Goal: Task Accomplishment & Management: Manage account settings

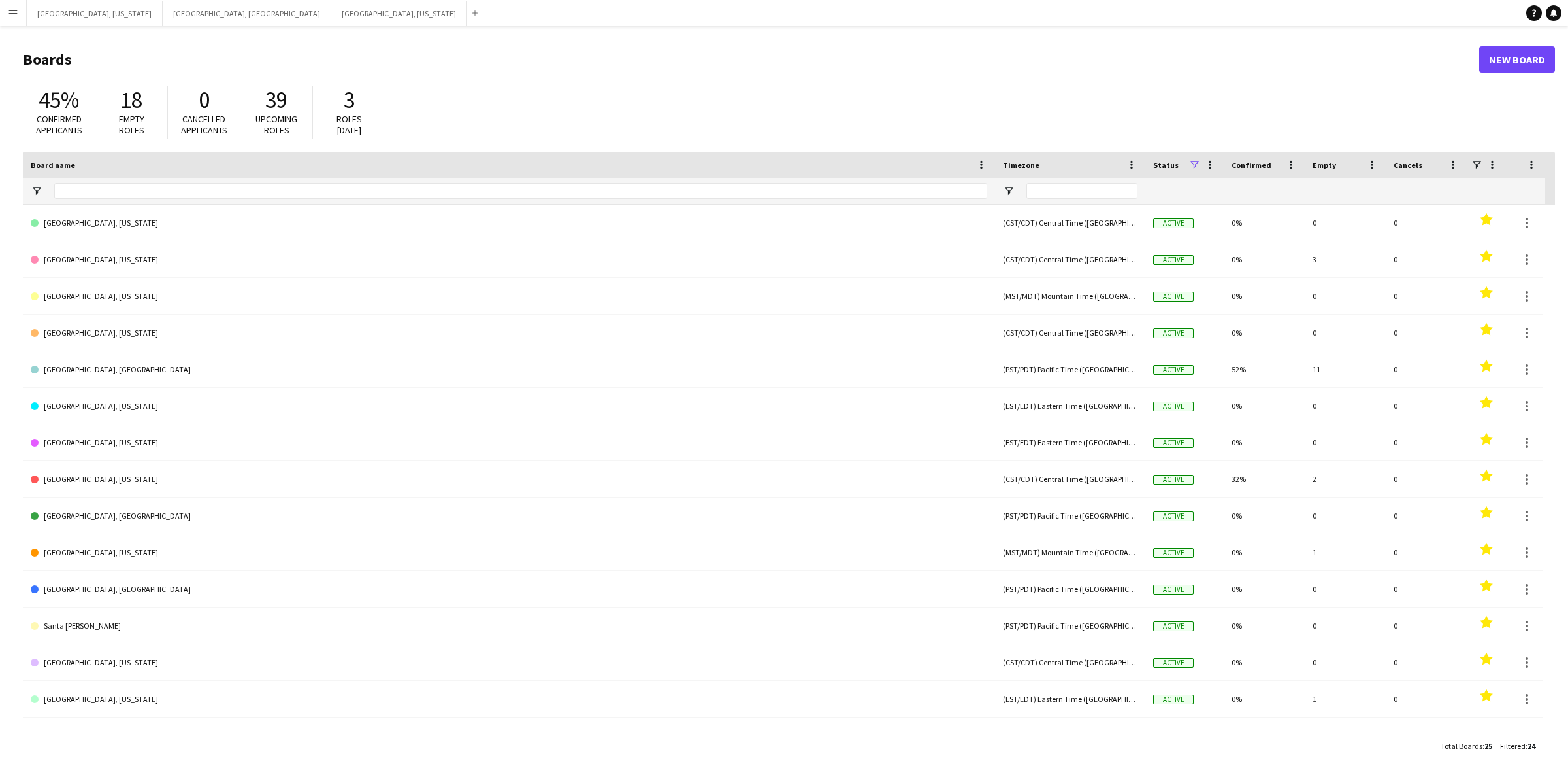
click at [5, 3] on button "Menu" at bounding box center [13, 13] width 26 height 26
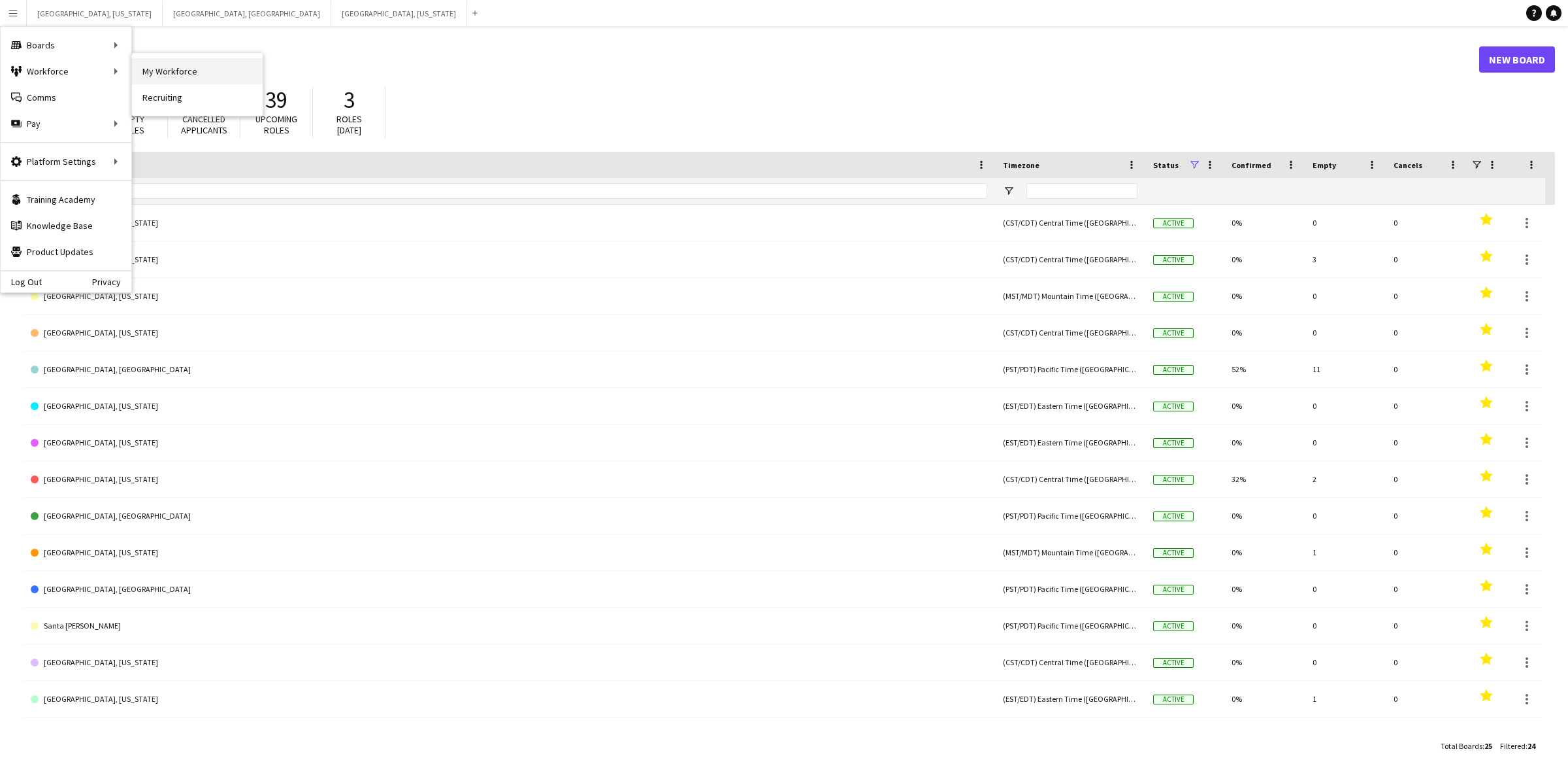
click at [172, 72] on link "My Workforce" at bounding box center [197, 71] width 130 height 26
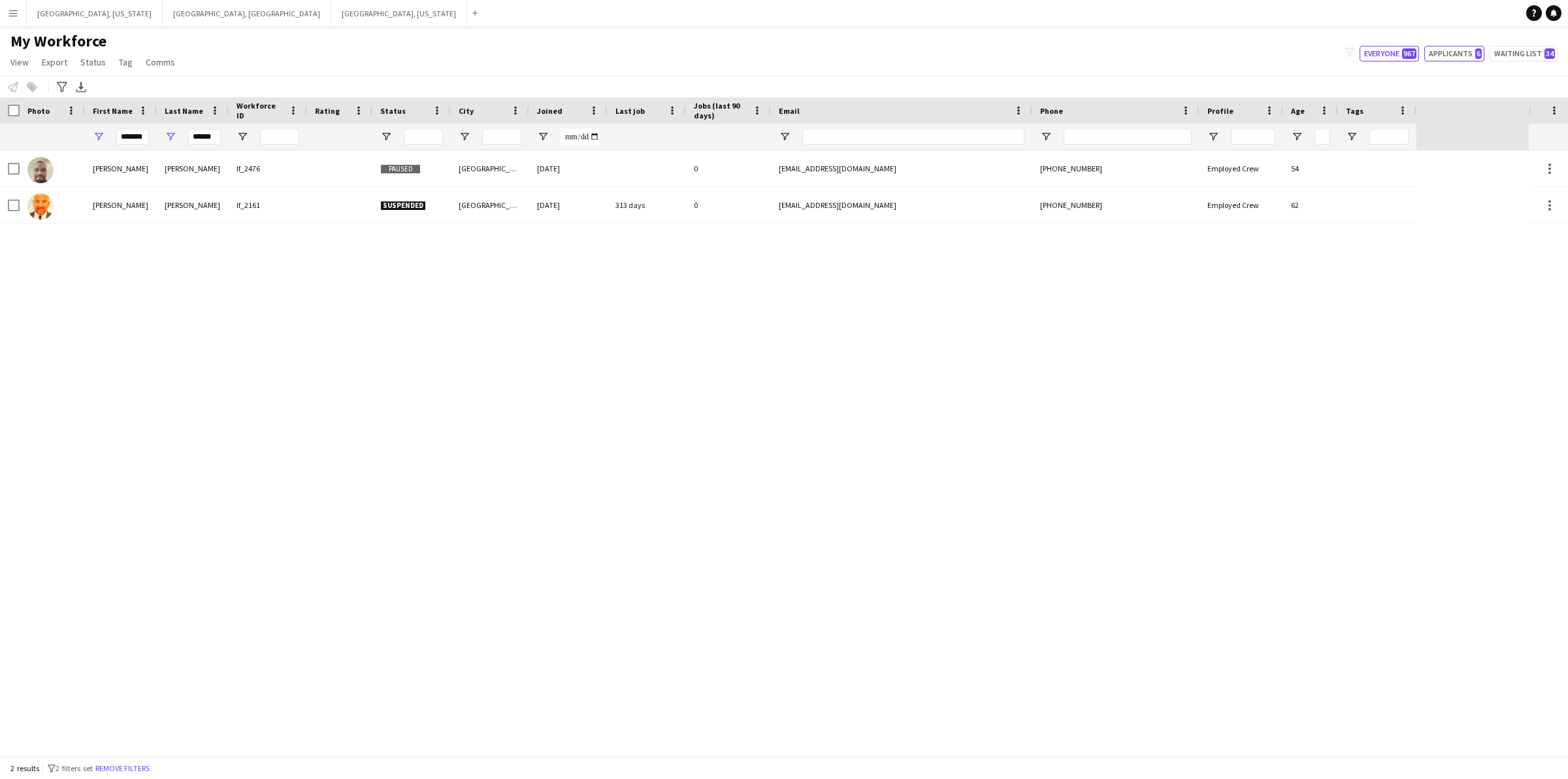
click at [1459, 54] on button "Applicants 6" at bounding box center [1454, 53] width 60 height 16
type input "**********"
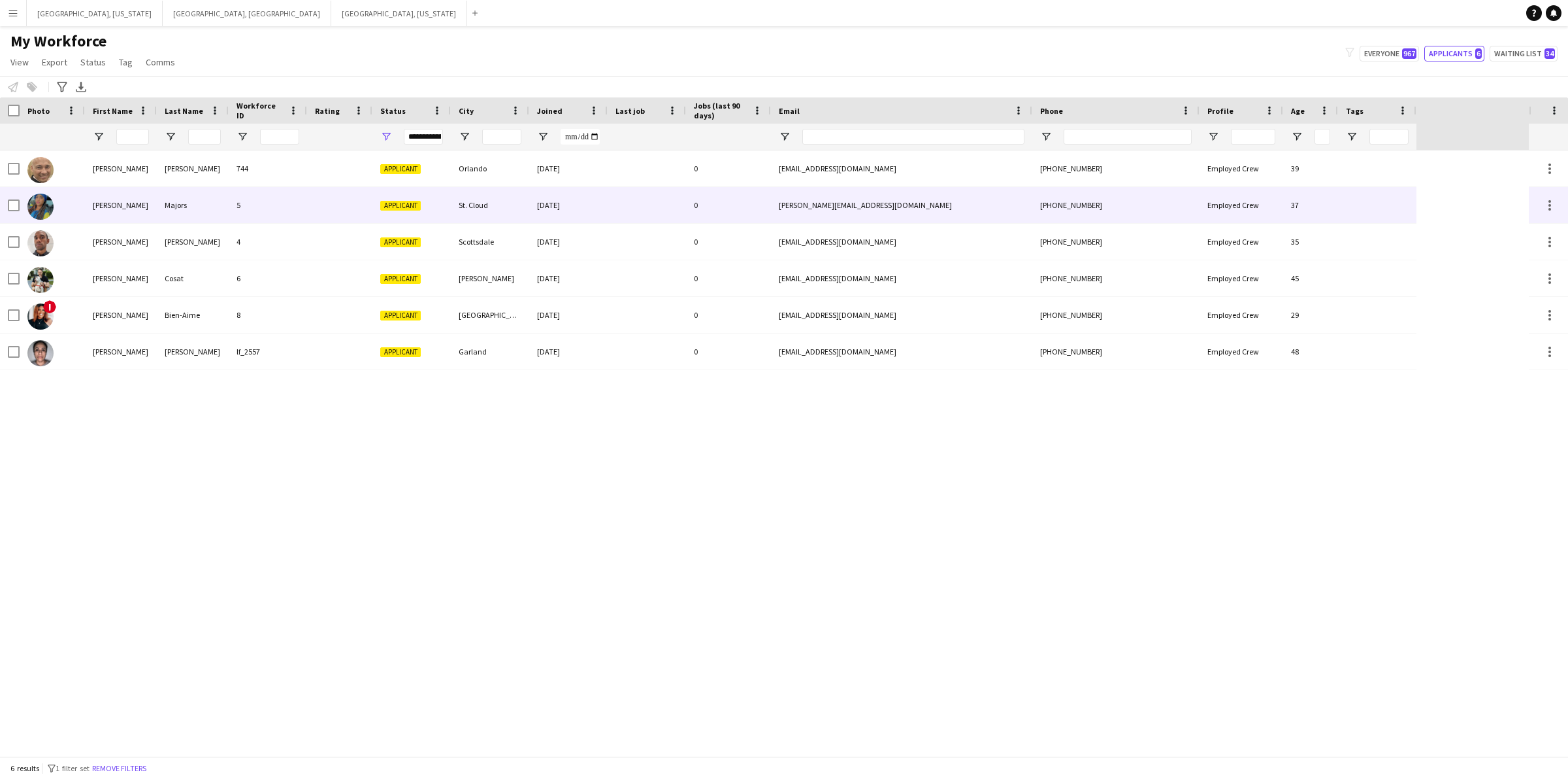
click at [1354, 203] on div at bounding box center [1377, 205] width 79 height 36
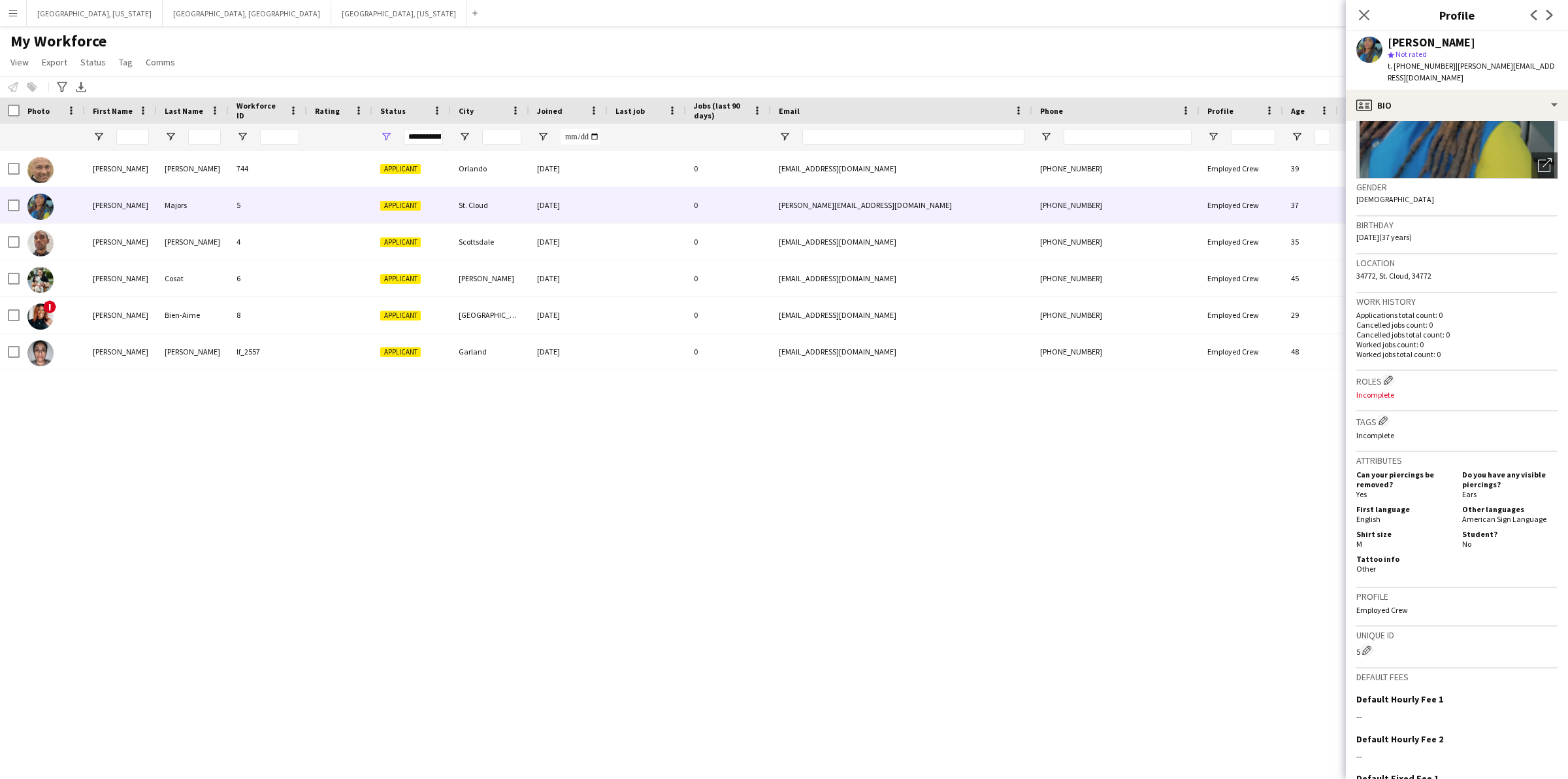
scroll to position [252, 0]
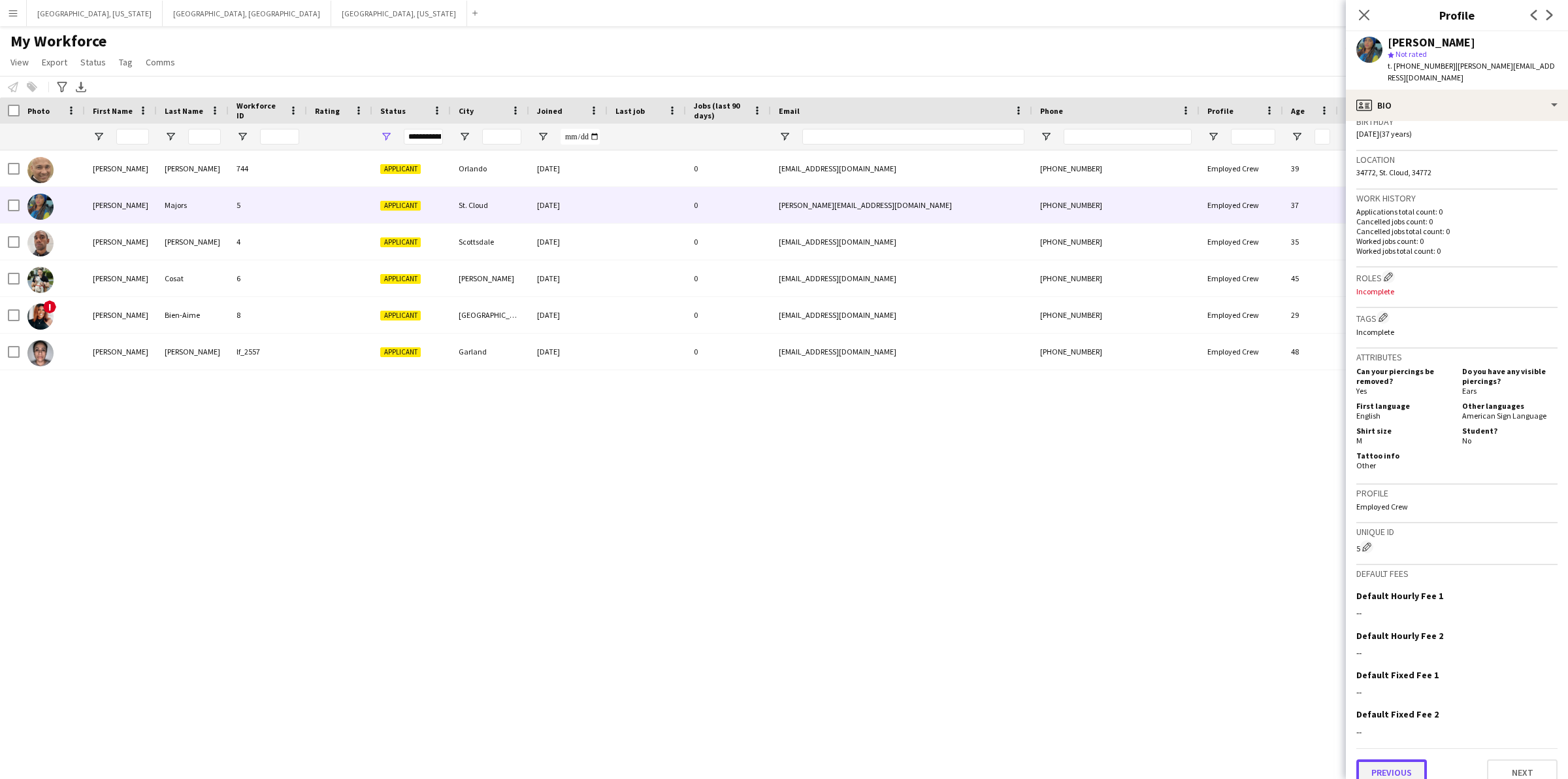
click at [1373, 759] on button "Previous" at bounding box center [1392, 772] width 71 height 26
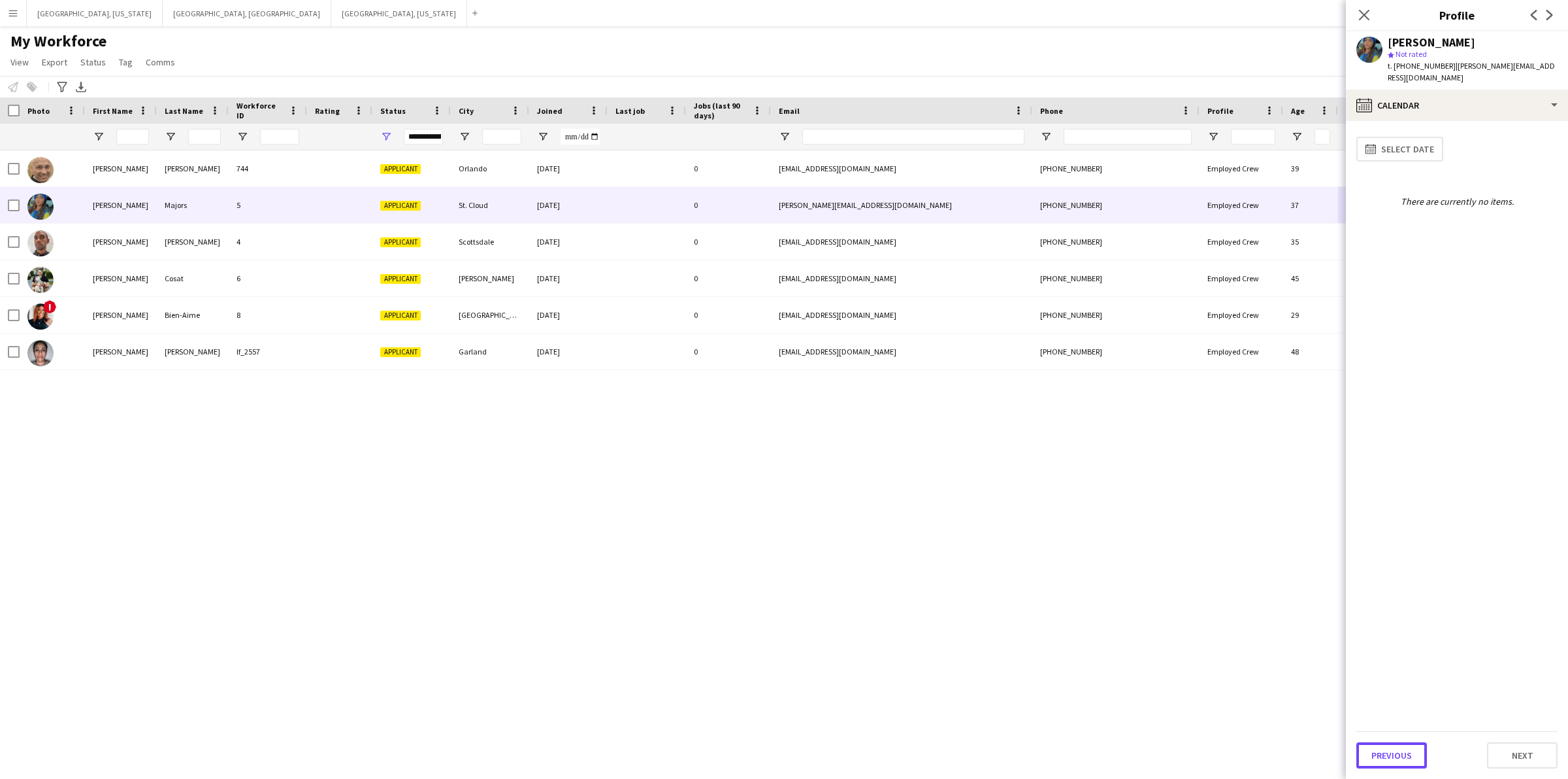
click at [1373, 745] on button "Previous" at bounding box center [1392, 755] width 71 height 26
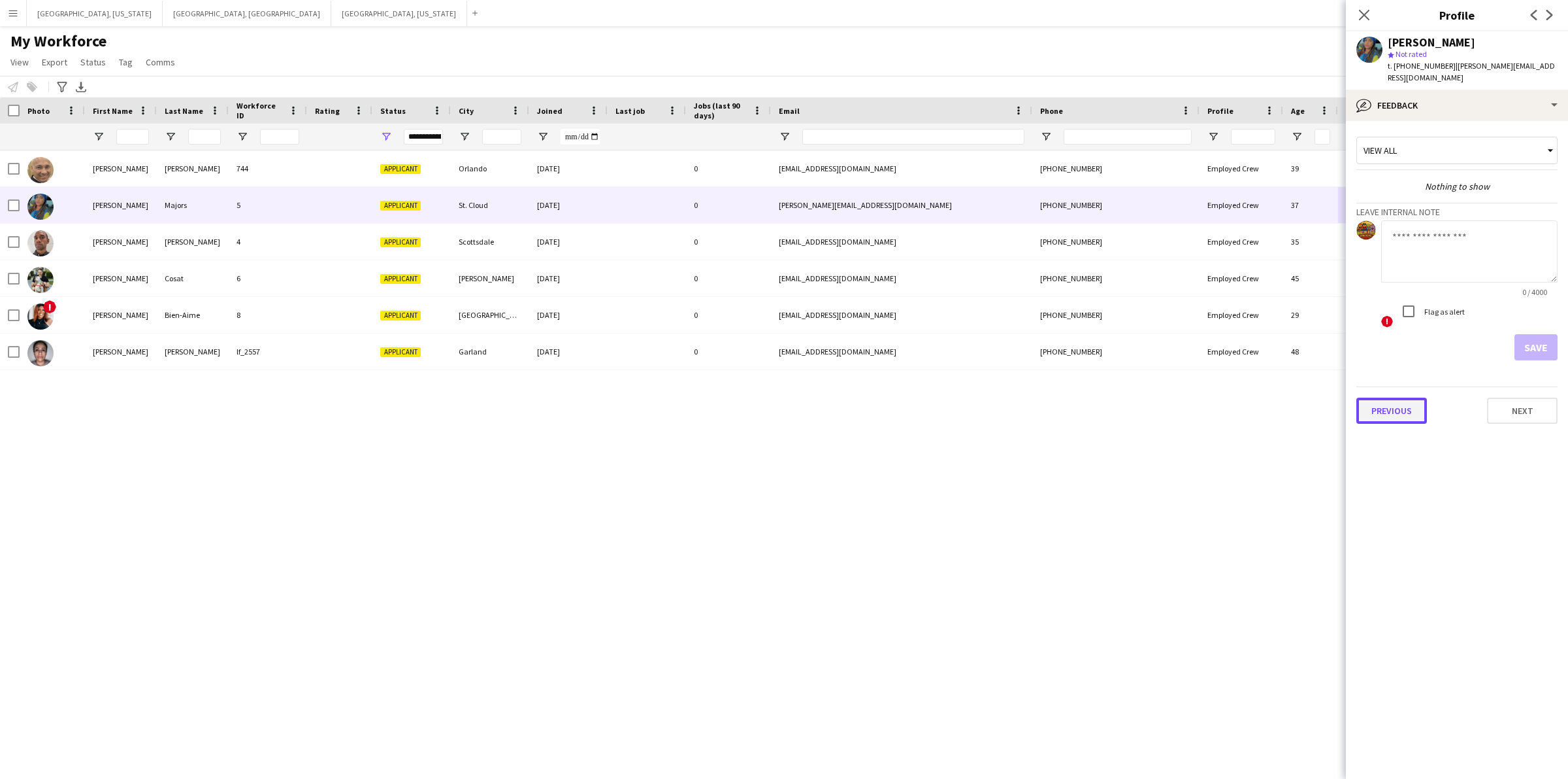
click at [1397, 407] on button "Previous" at bounding box center [1392, 410] width 71 height 26
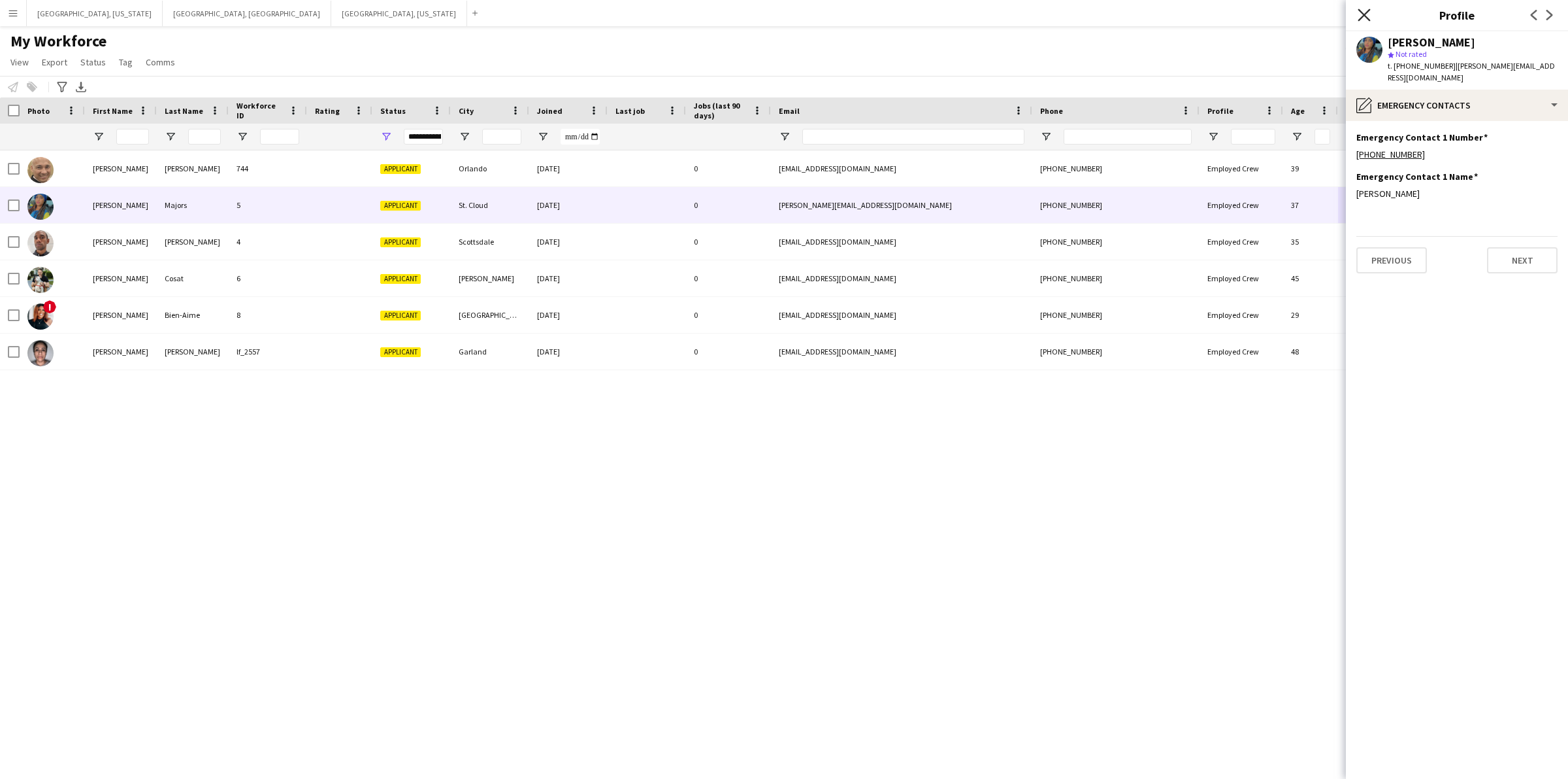
click at [1361, 17] on icon at bounding box center [1364, 15] width 13 height 13
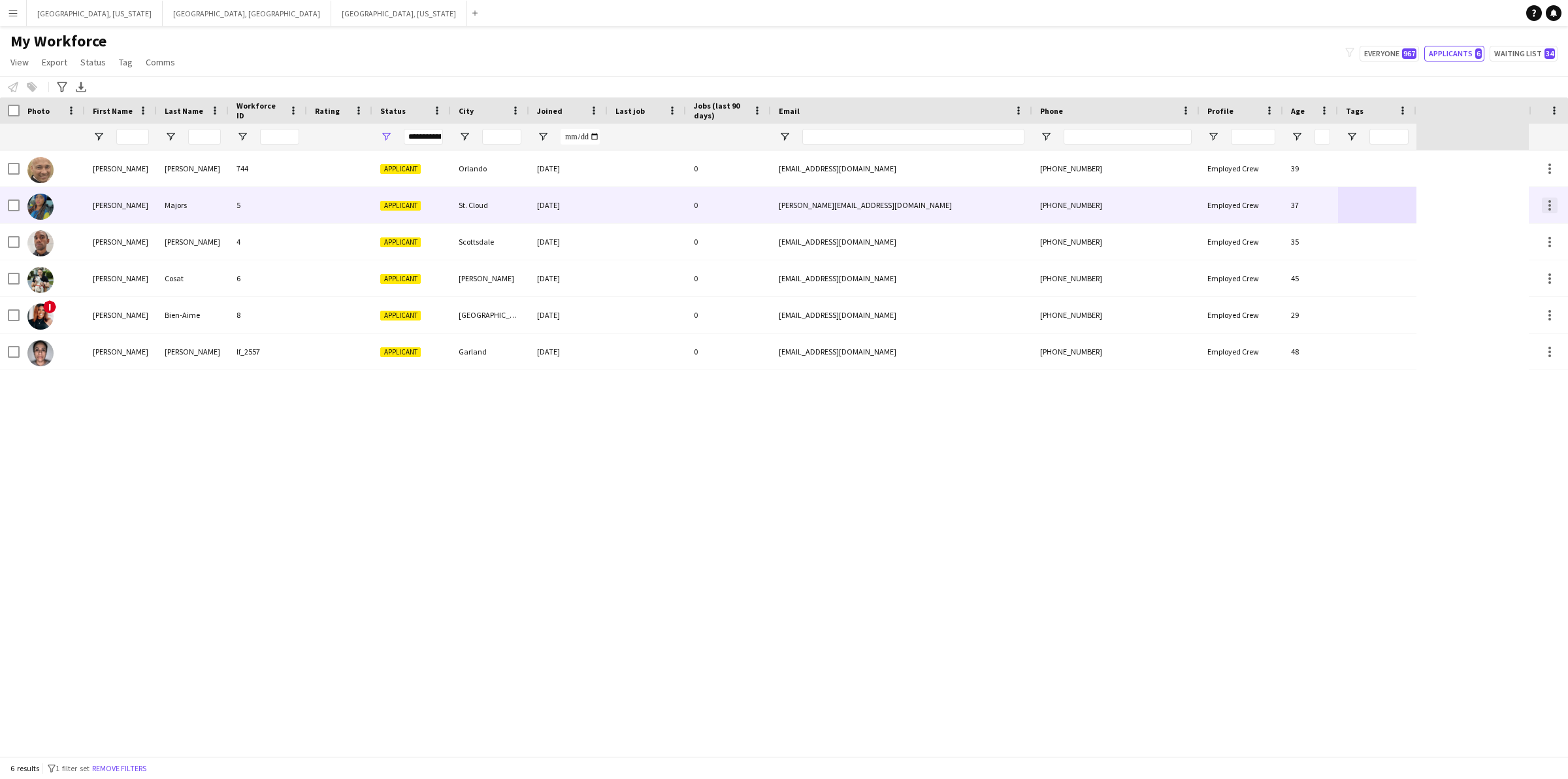
click at [1547, 207] on div at bounding box center [1550, 205] width 16 height 16
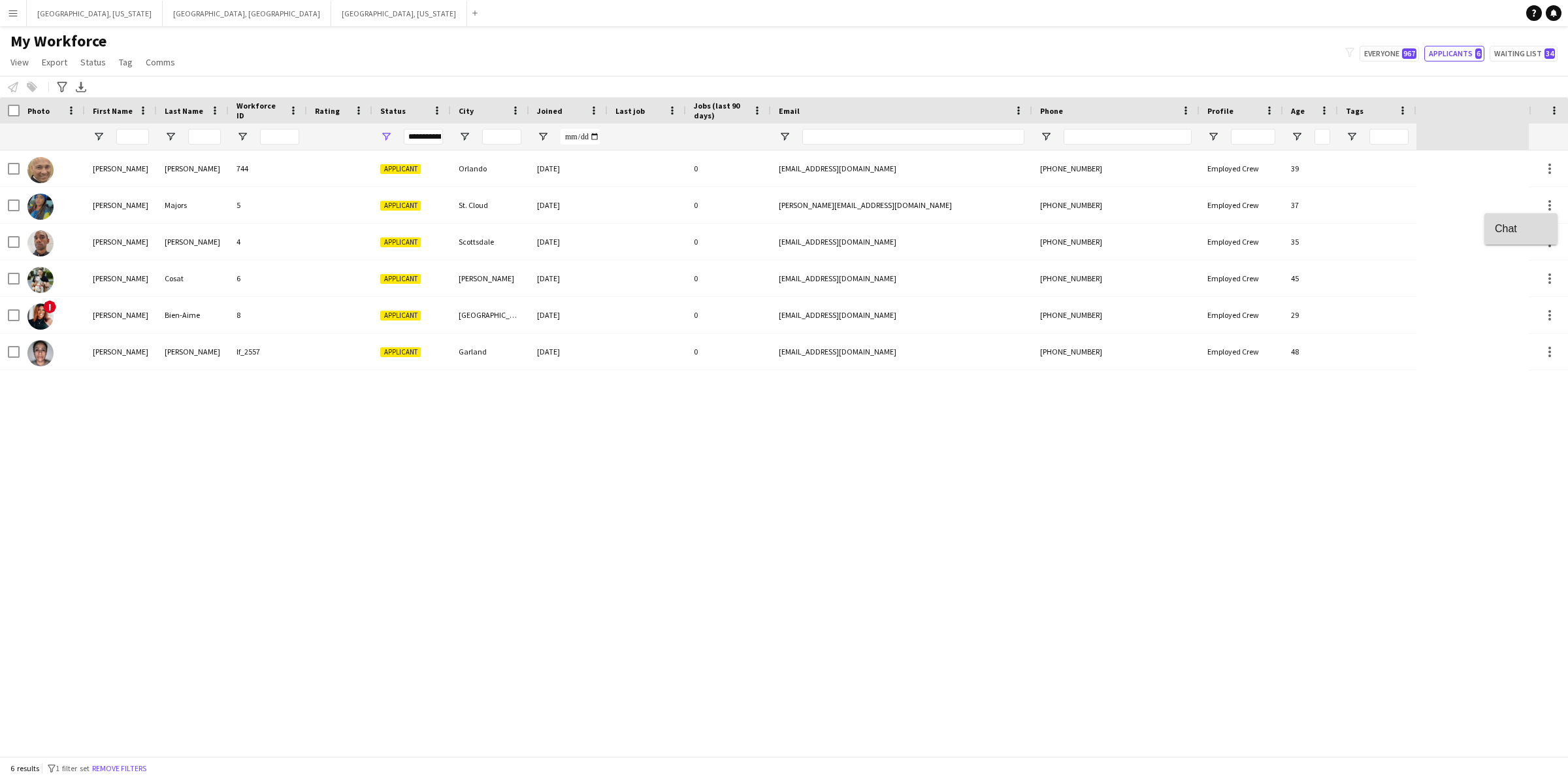
click at [1537, 216] on button "Chat" at bounding box center [1521, 229] width 73 height 31
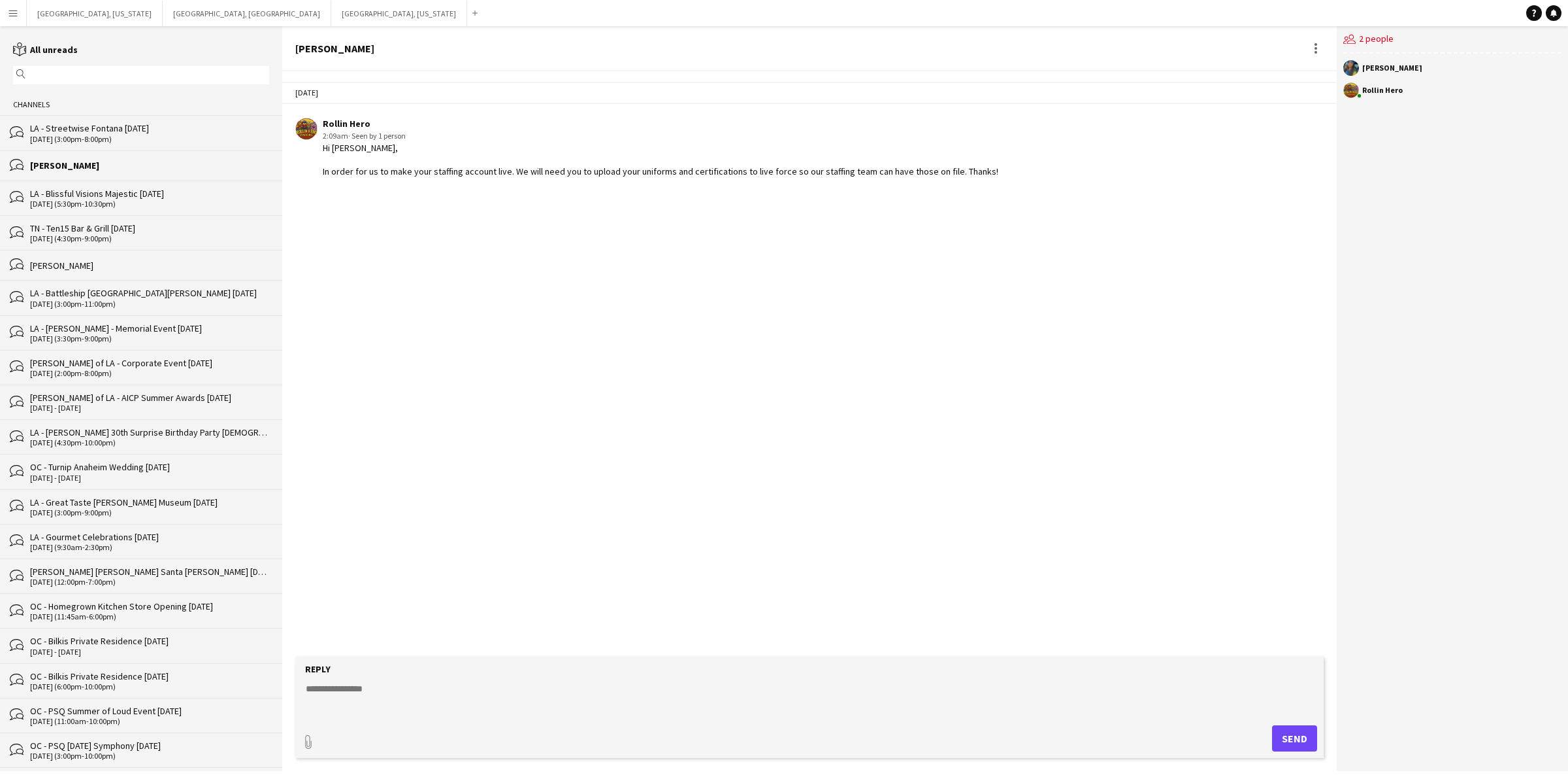
click at [13, 13] on app-icon "Menu" at bounding box center [13, 13] width 10 height 10
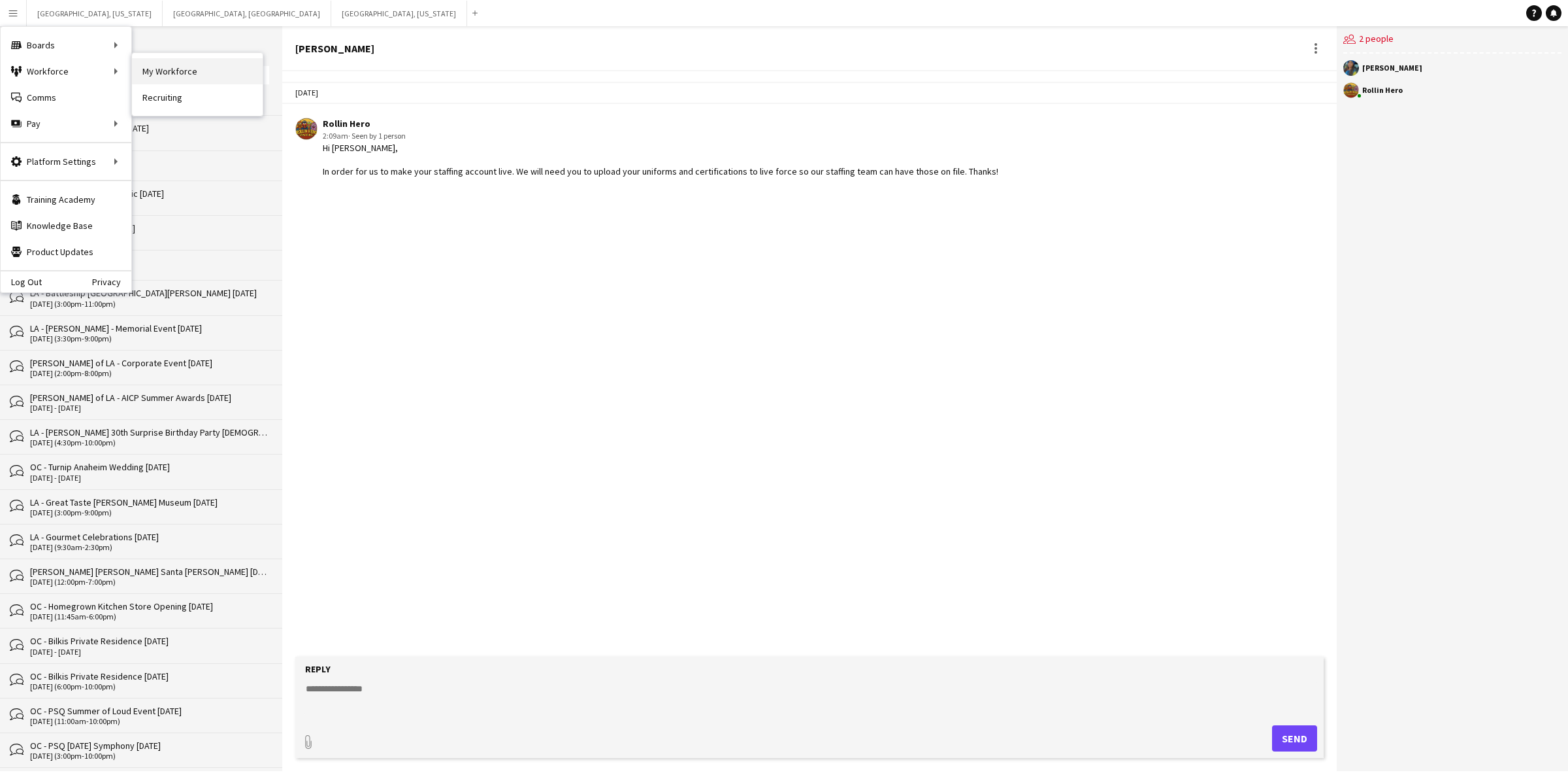
click at [148, 69] on link "My Workforce" at bounding box center [197, 71] width 130 height 26
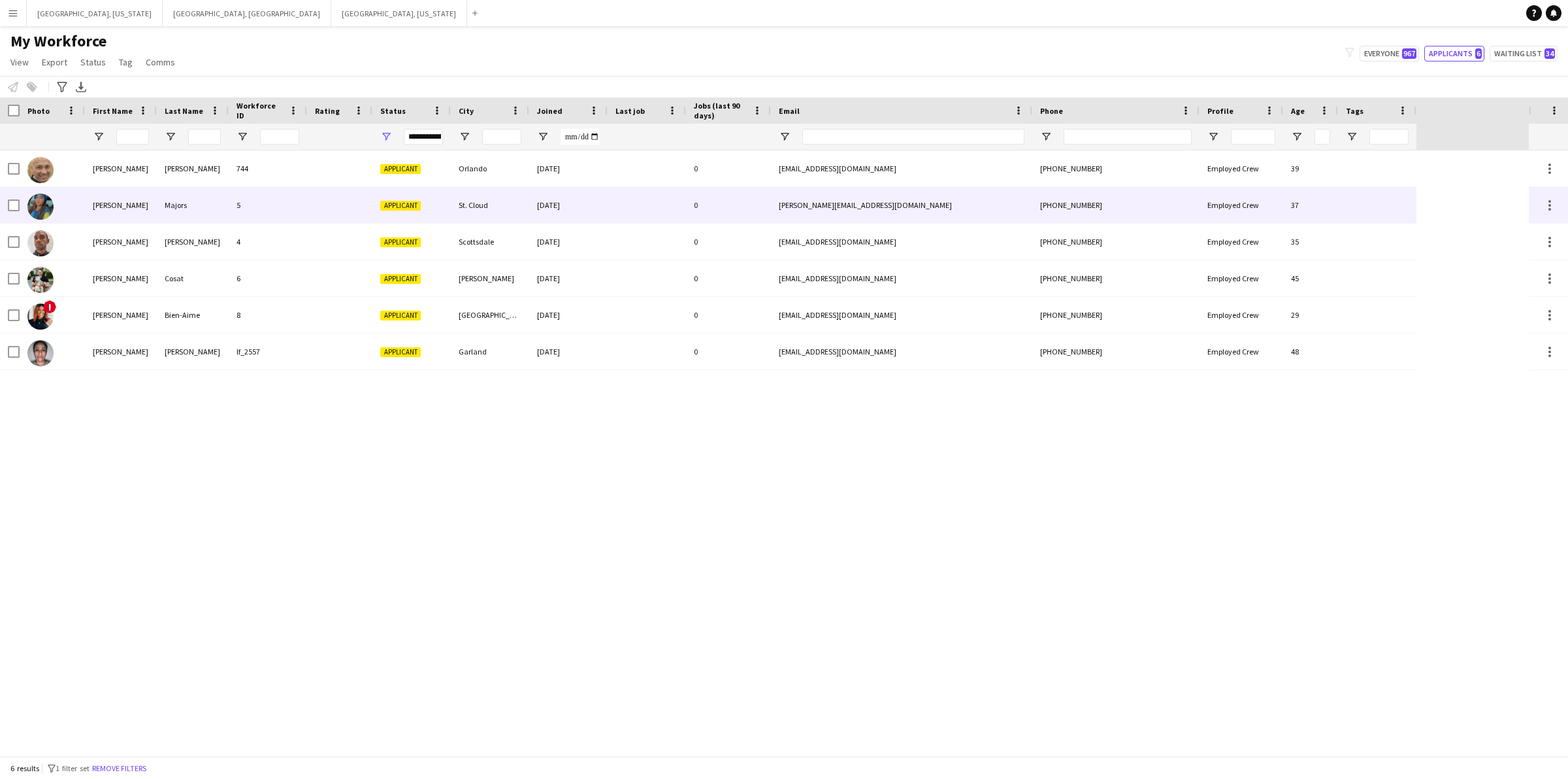
click at [161, 207] on div "Majors" at bounding box center [192, 205] width 71 height 36
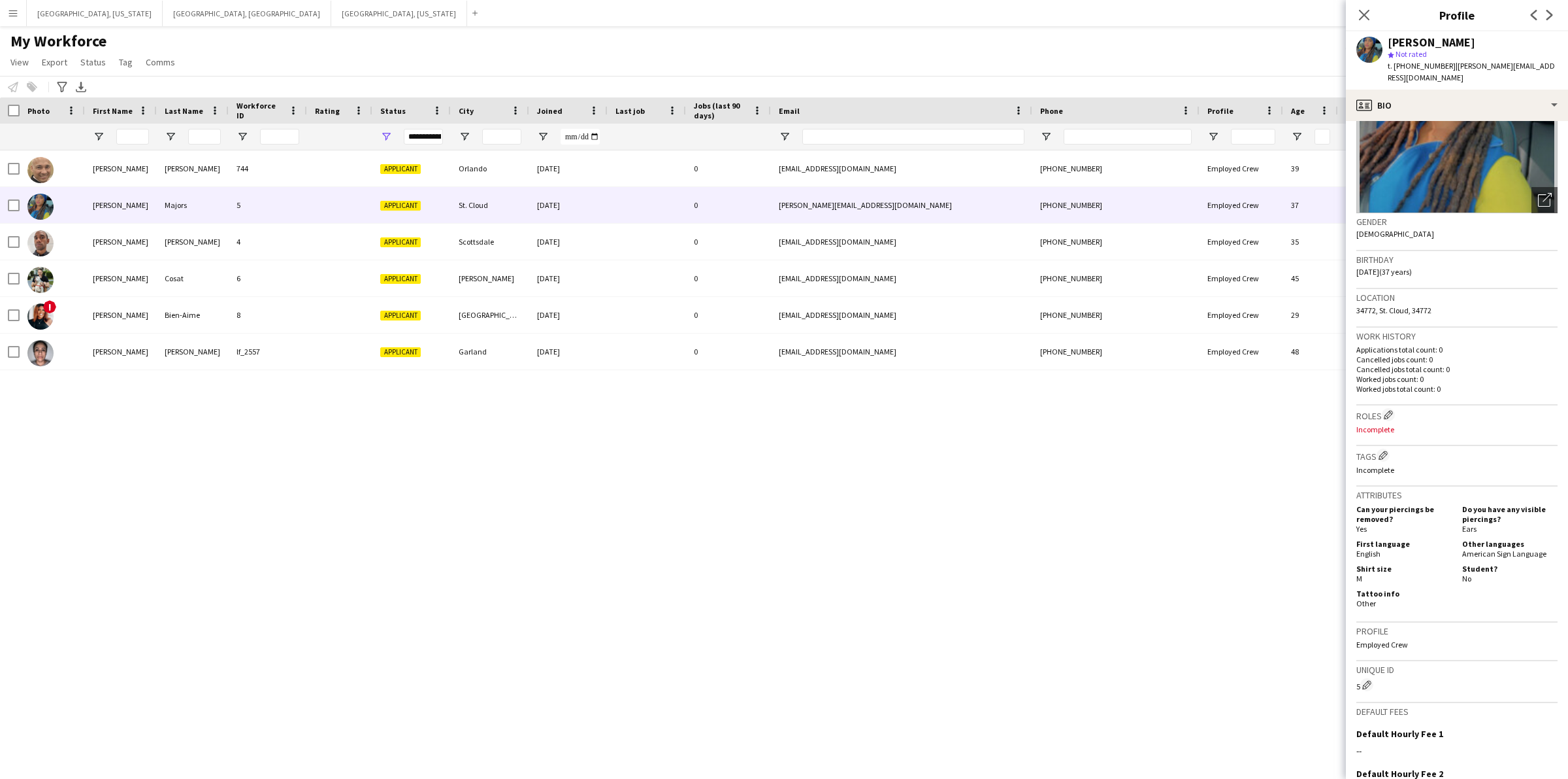
scroll to position [252, 0]
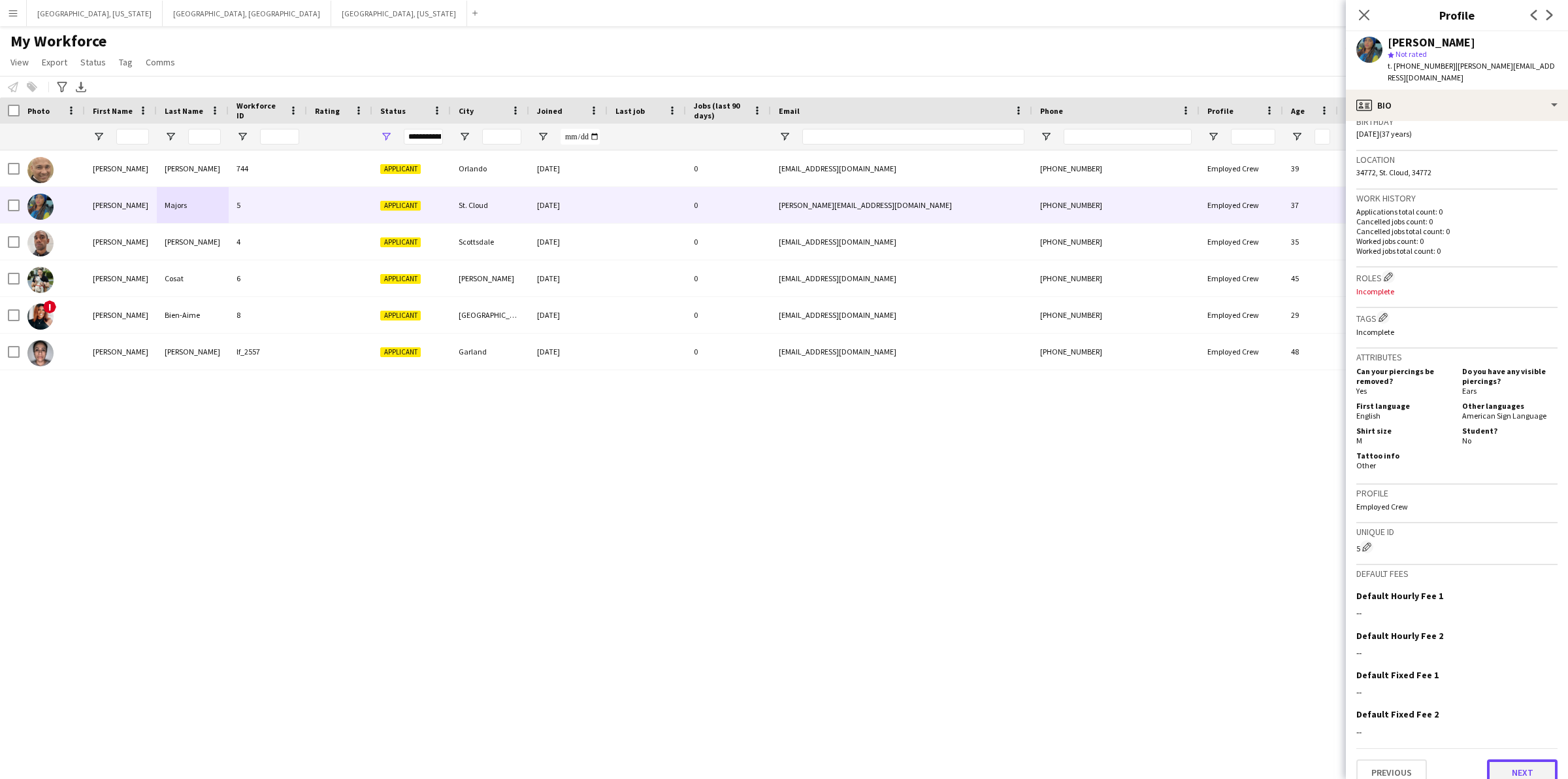
click at [1511, 759] on button "Next" at bounding box center [1522, 772] width 71 height 26
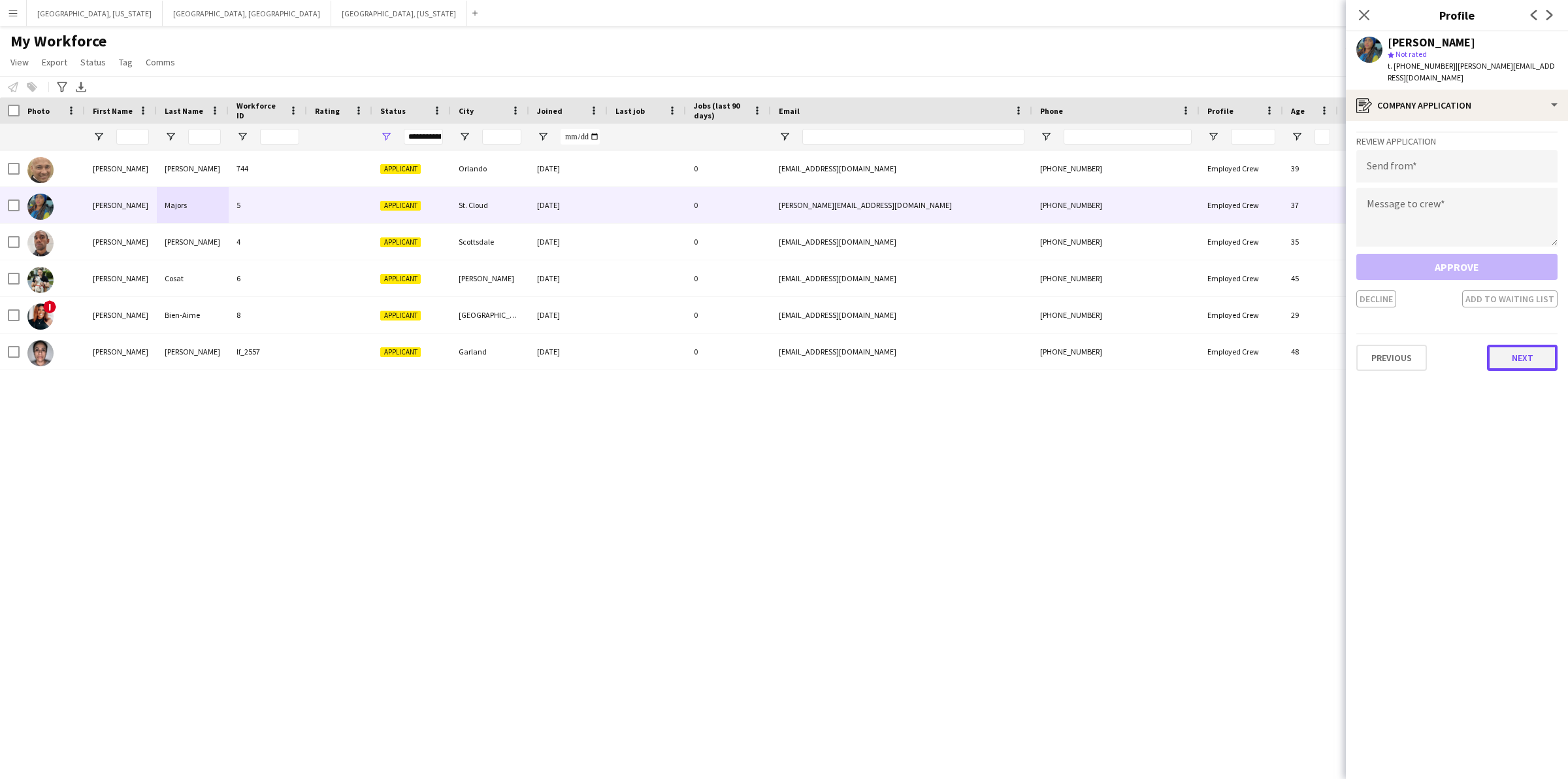
click at [1544, 354] on button "Next" at bounding box center [1522, 357] width 71 height 26
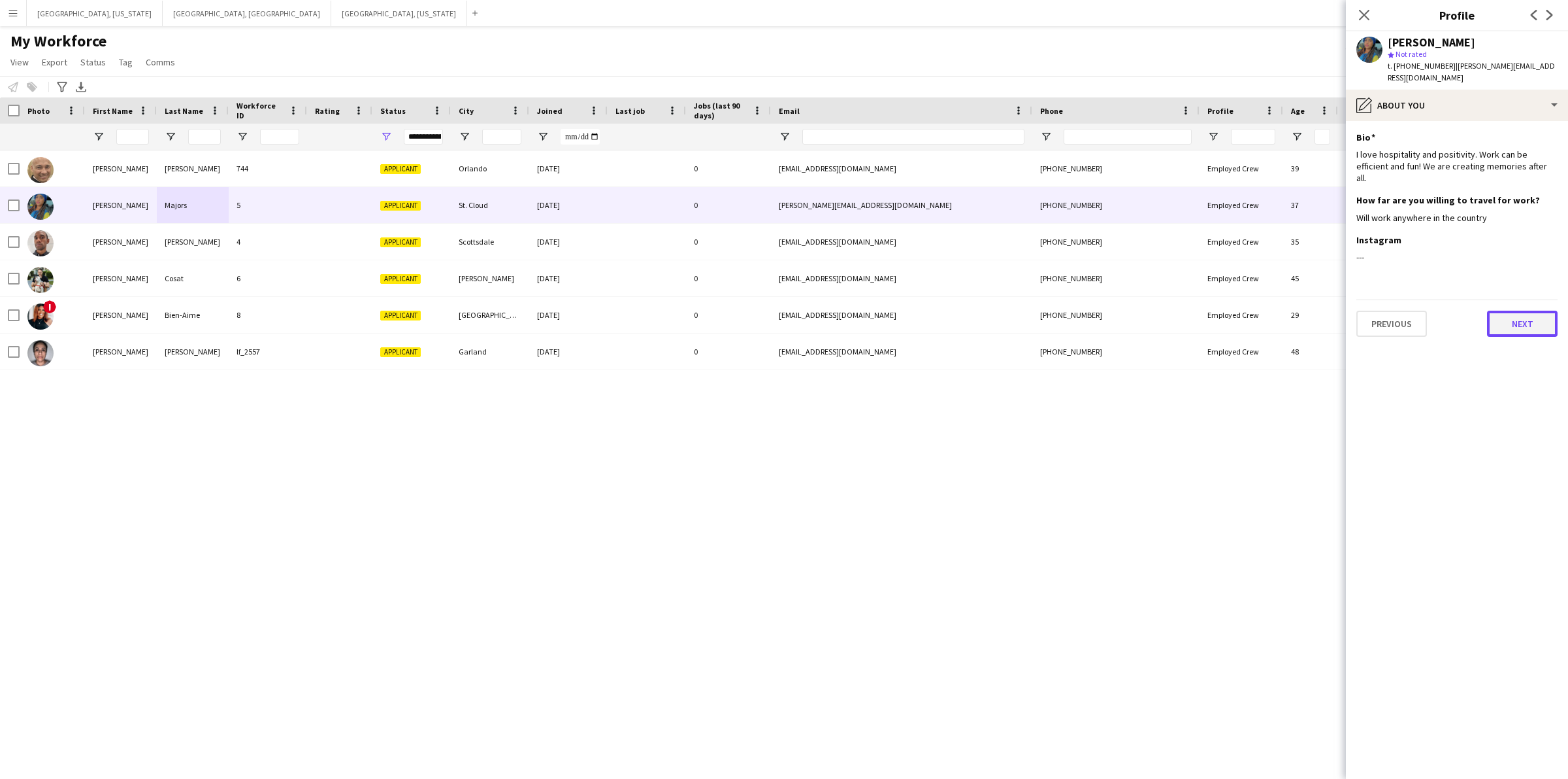
click at [1530, 310] on button "Next" at bounding box center [1522, 323] width 71 height 26
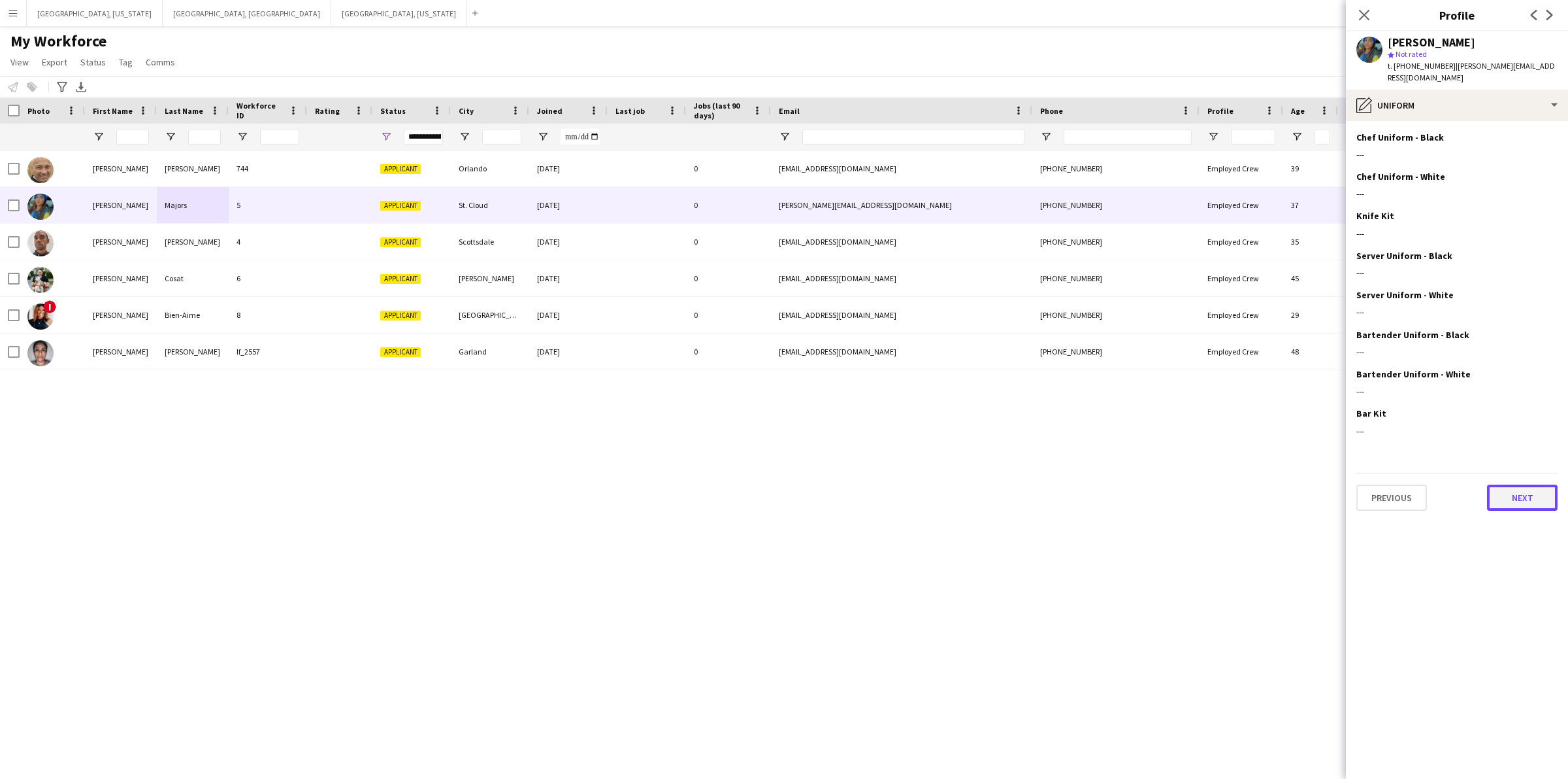
click at [1536, 484] on button "Next" at bounding box center [1522, 497] width 71 height 26
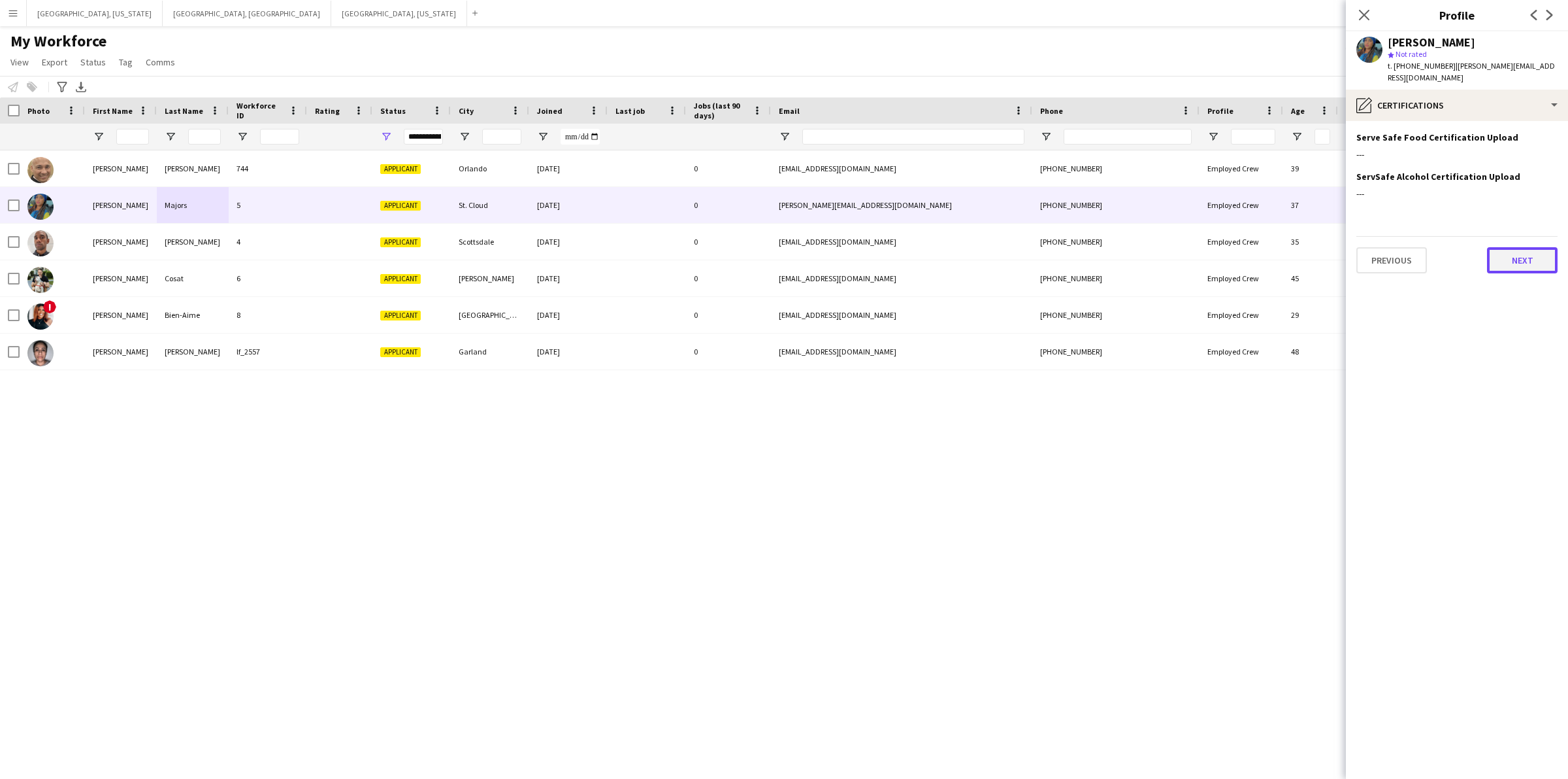
click at [1511, 247] on button "Next" at bounding box center [1522, 259] width 71 height 26
click at [1518, 247] on button "Next" at bounding box center [1522, 259] width 71 height 26
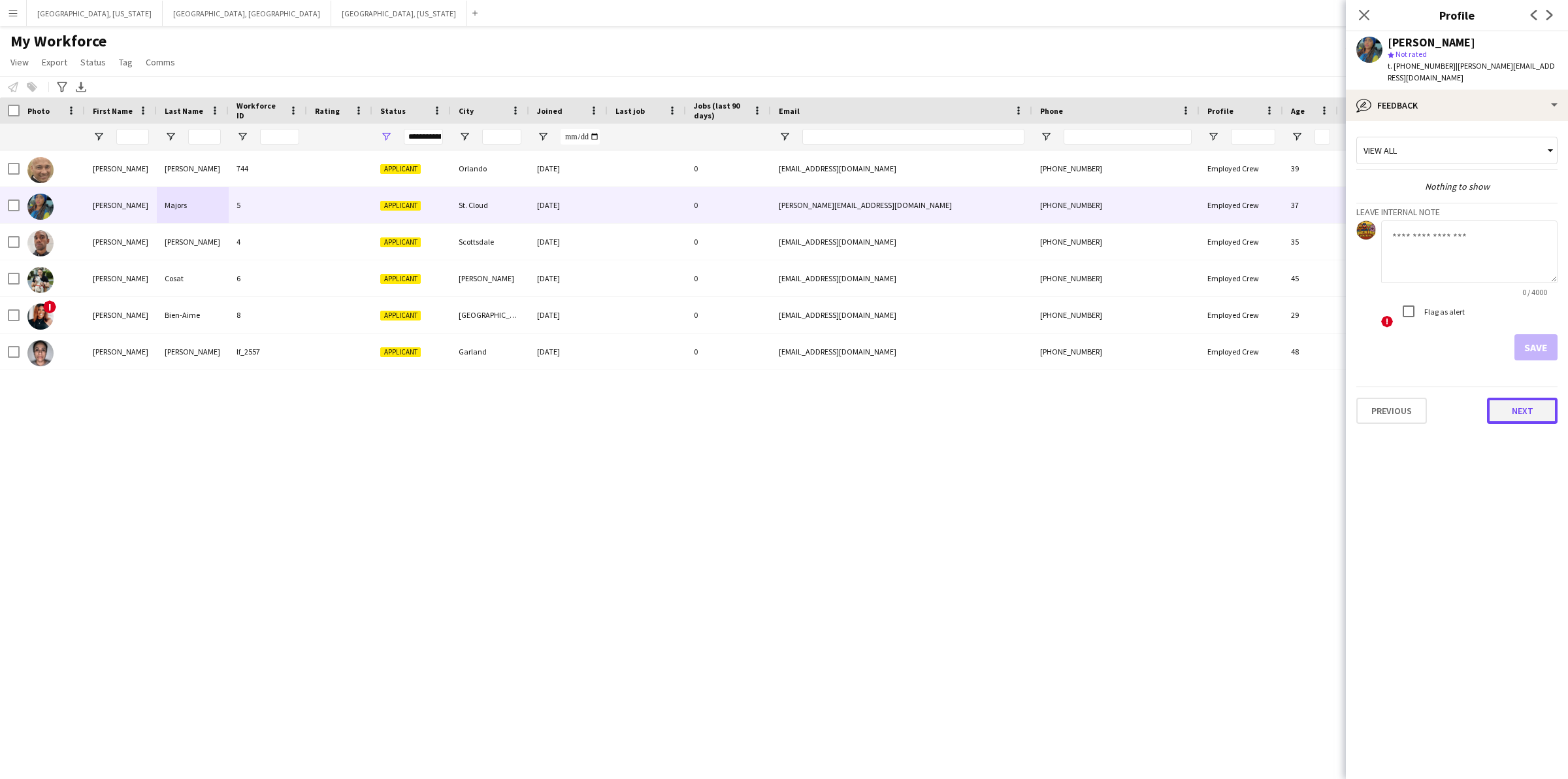
click at [1533, 403] on button "Next" at bounding box center [1522, 410] width 71 height 26
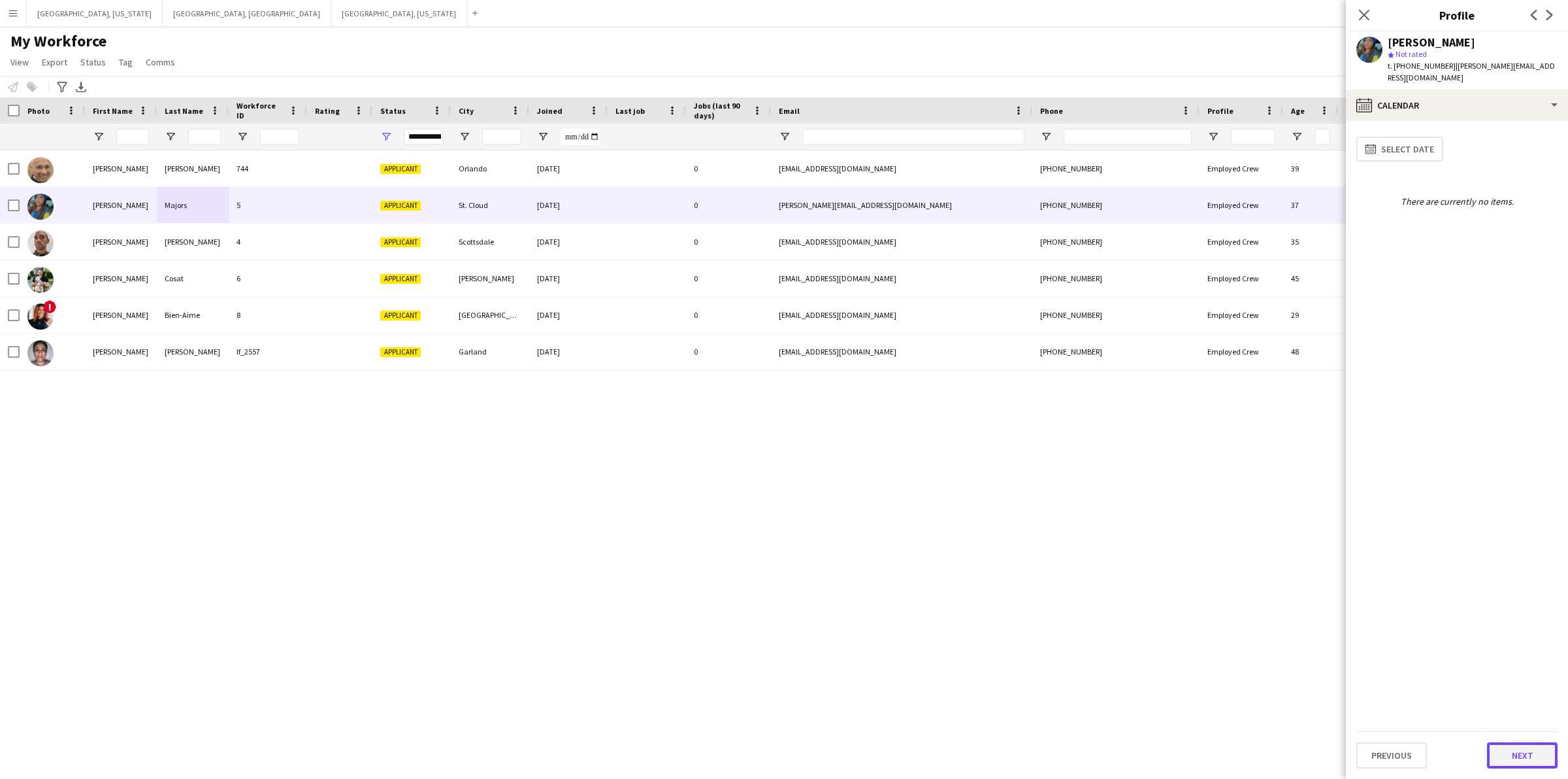
click at [1524, 753] on button "Next" at bounding box center [1522, 755] width 71 height 26
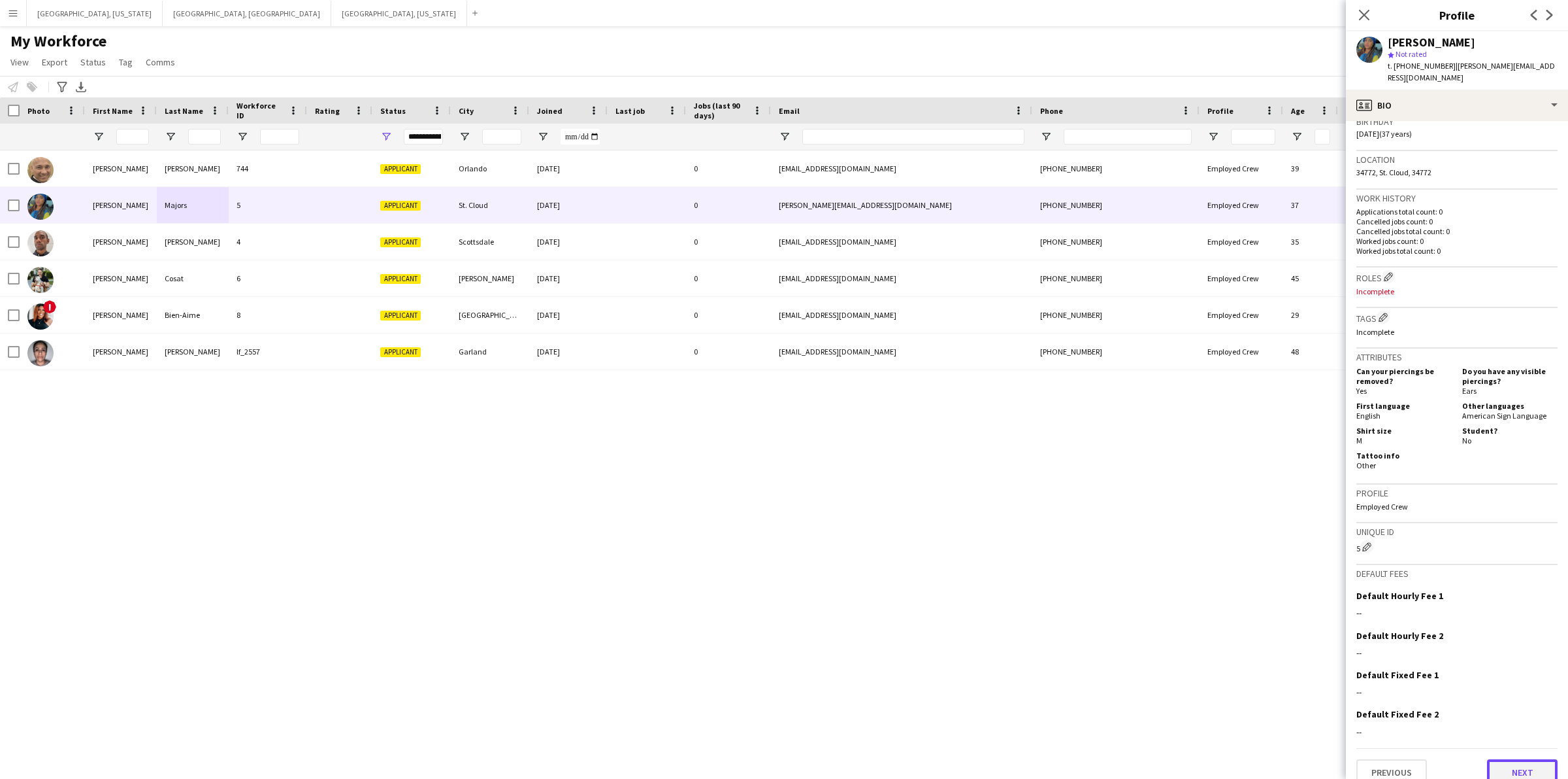
click at [1500, 759] on button "Next" at bounding box center [1522, 772] width 71 height 26
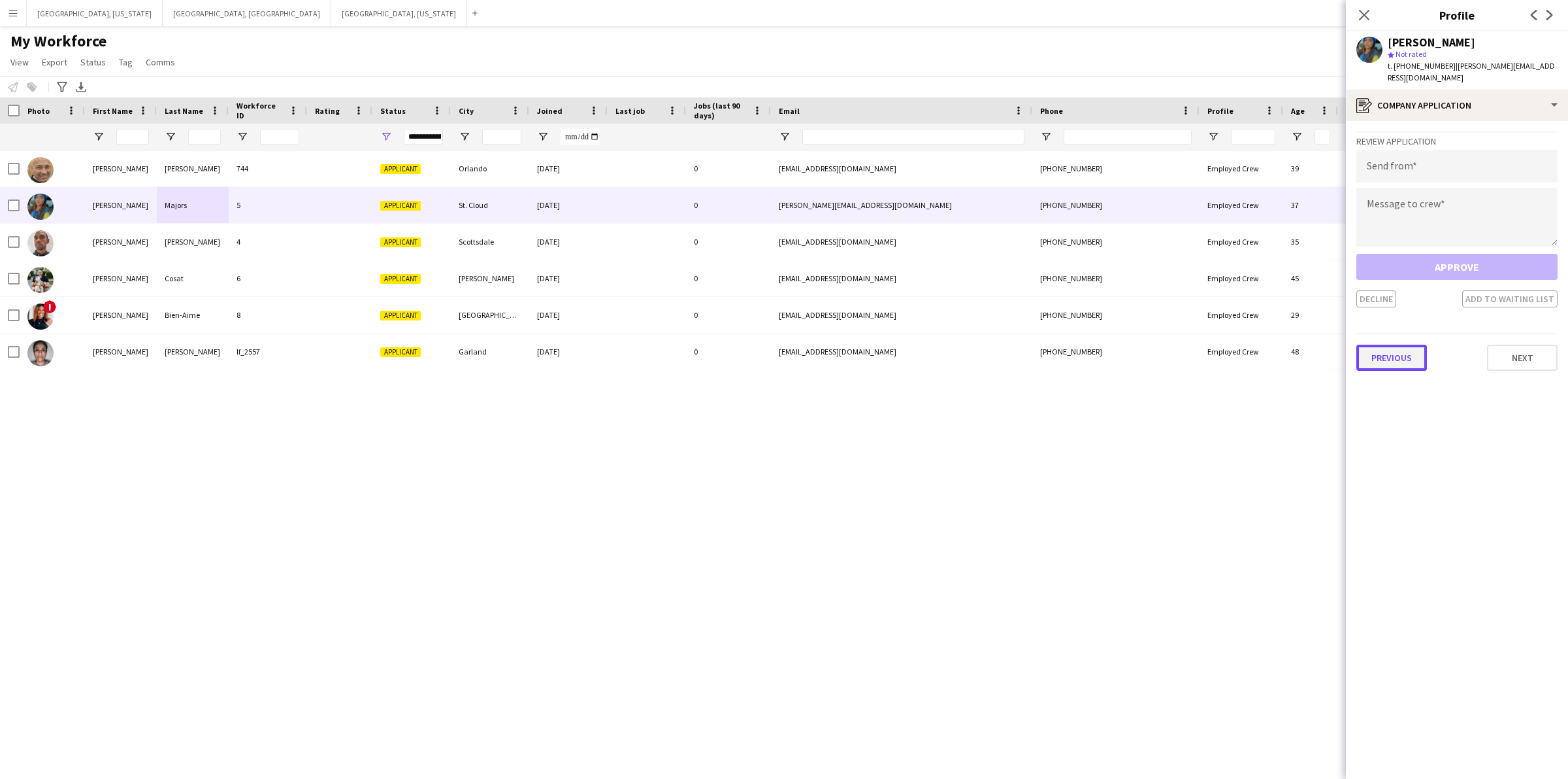
click at [1389, 344] on button "Previous" at bounding box center [1392, 357] width 71 height 26
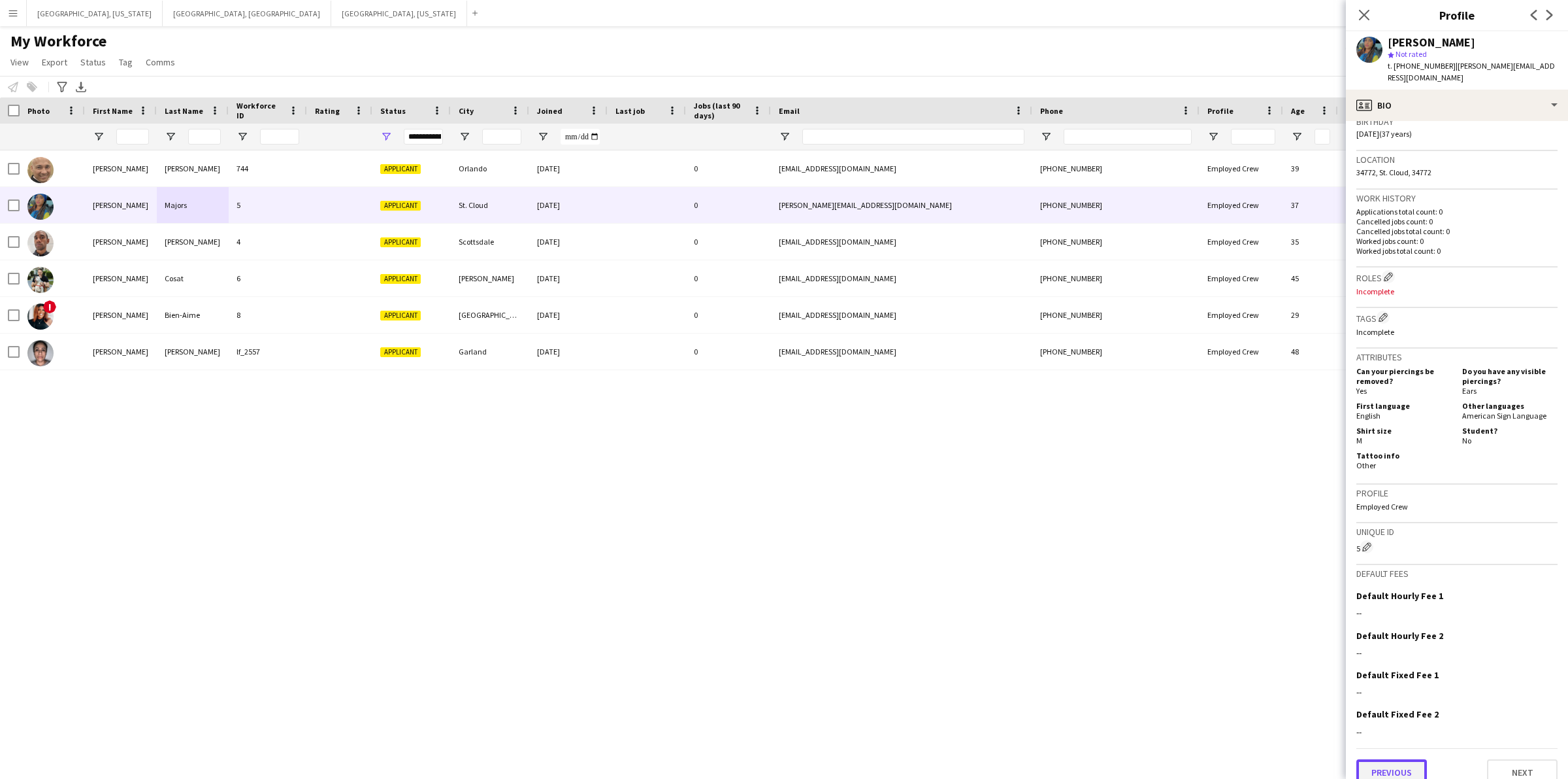
click at [1395, 759] on button "Previous" at bounding box center [1392, 772] width 71 height 26
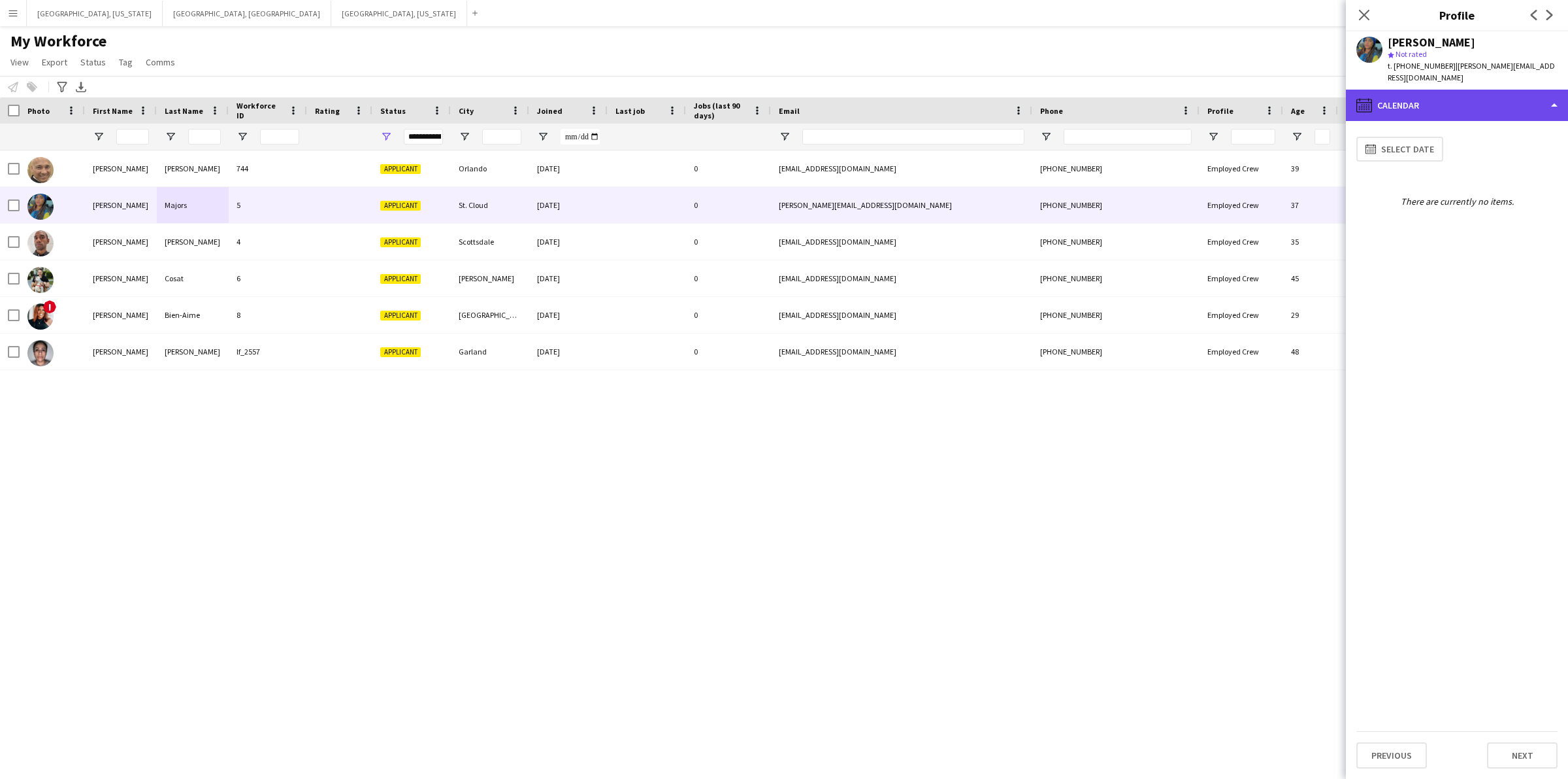
click at [1545, 90] on div "calendar-full Calendar" at bounding box center [1456, 105] width 222 height 31
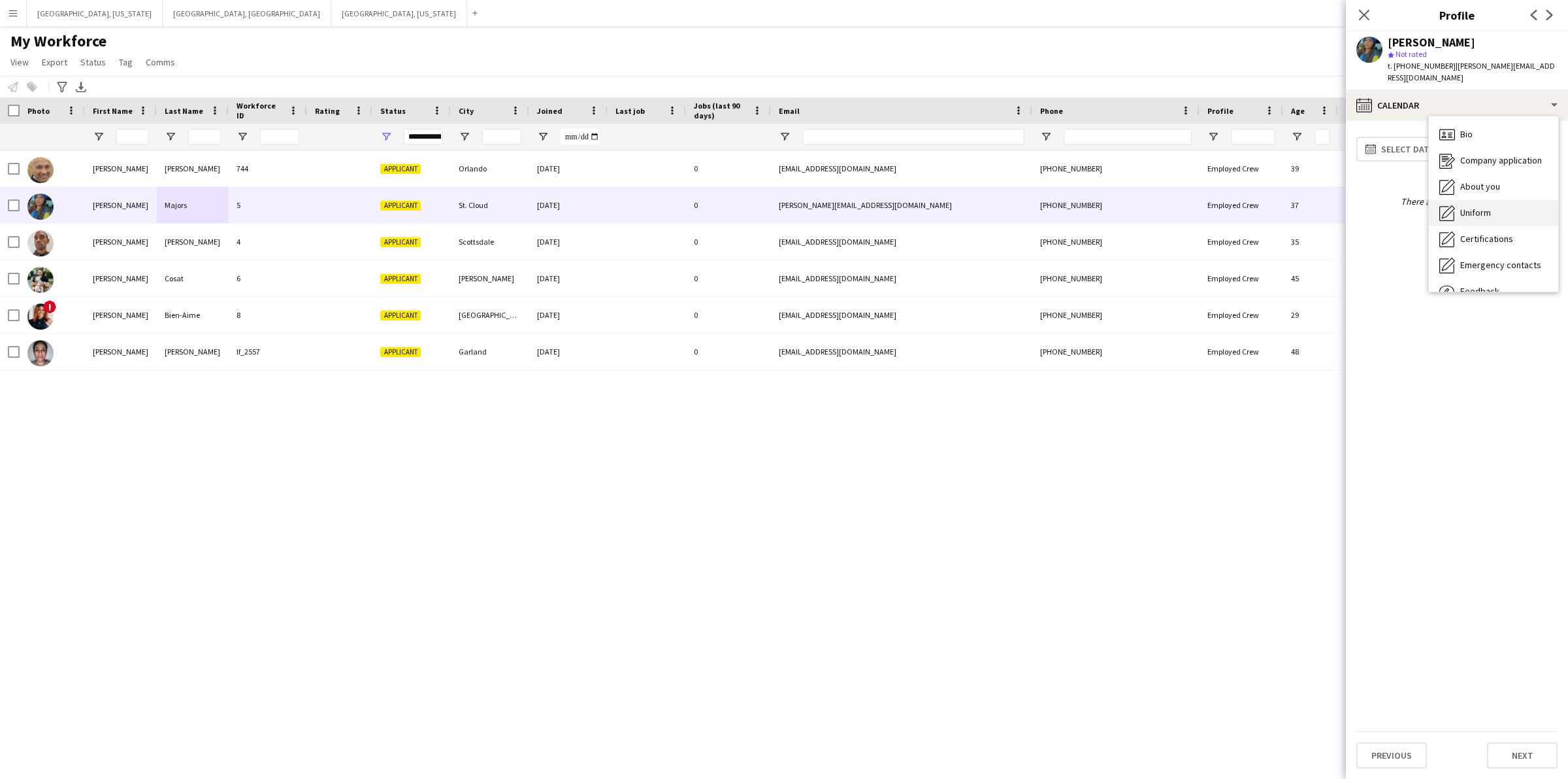
click at [1508, 200] on div "Uniform Uniform" at bounding box center [1493, 213] width 130 height 26
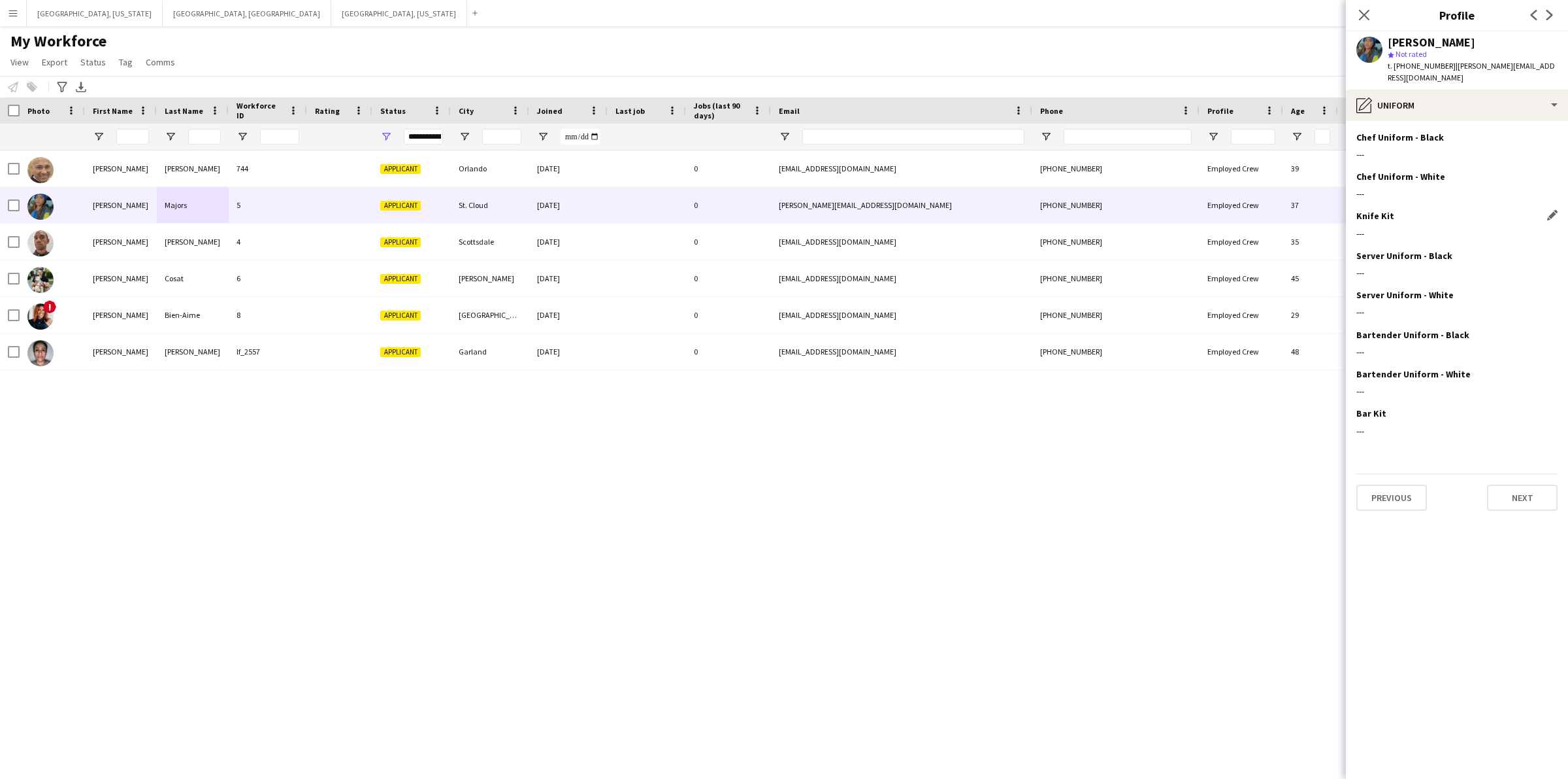
click at [1404, 227] on div "---" at bounding box center [1457, 233] width 201 height 12
click at [1389, 425] on div "---" at bounding box center [1457, 431] width 201 height 12
click at [1365, 13] on icon at bounding box center [1364, 15] width 13 height 13
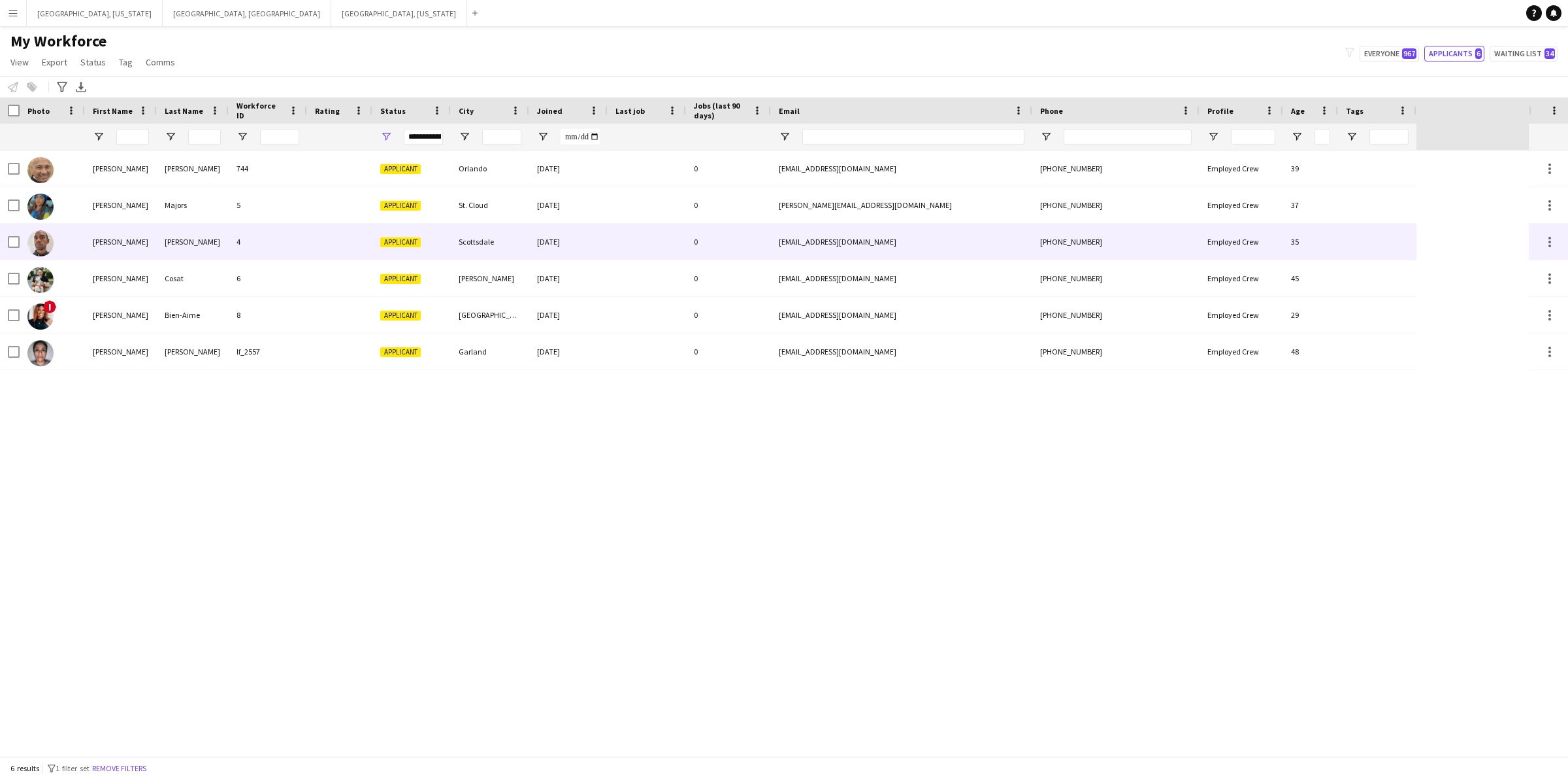
click at [138, 245] on div "[PERSON_NAME]" at bounding box center [120, 241] width 71 height 36
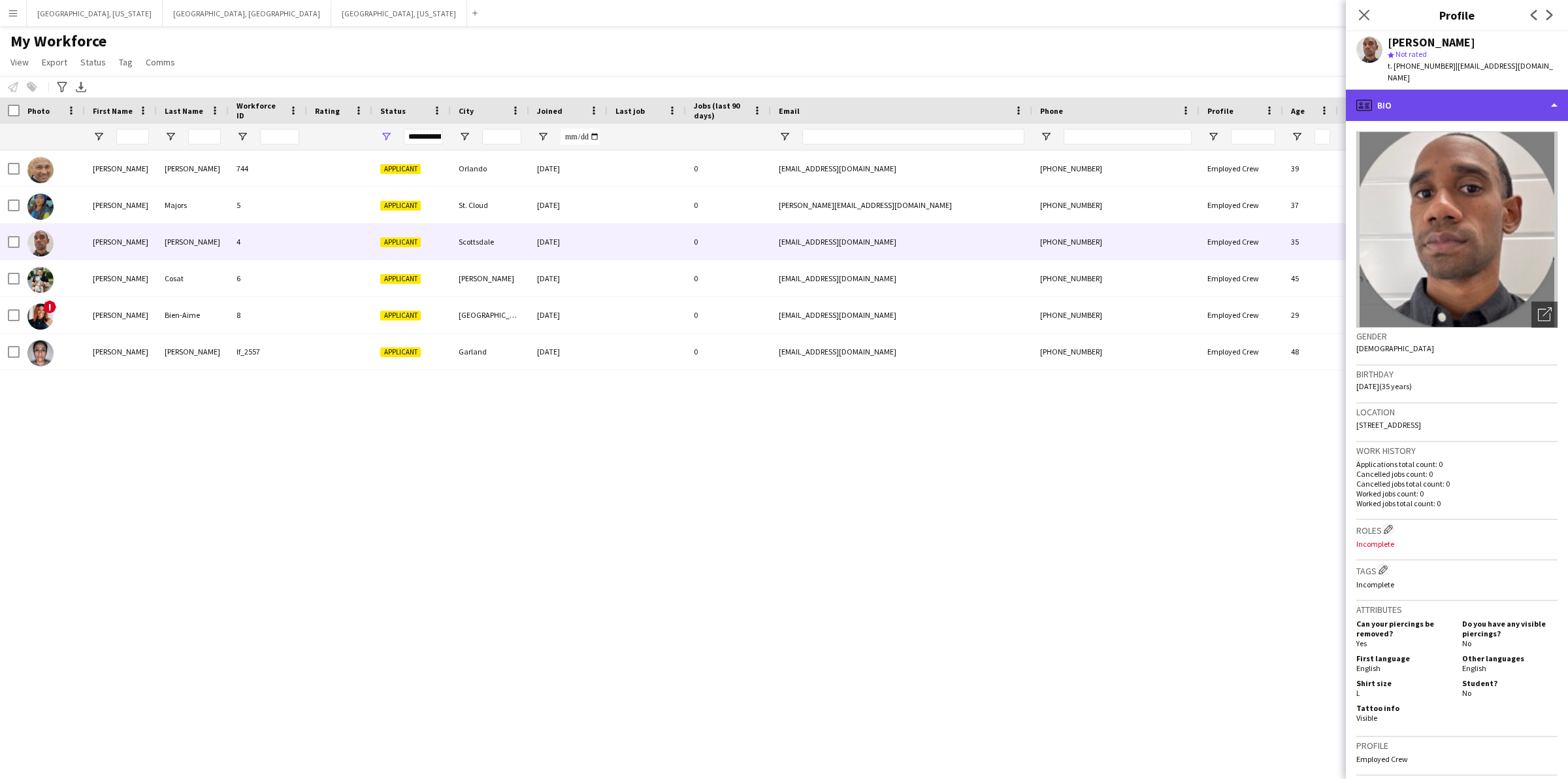
click at [1543, 90] on div "profile Bio" at bounding box center [1456, 105] width 222 height 31
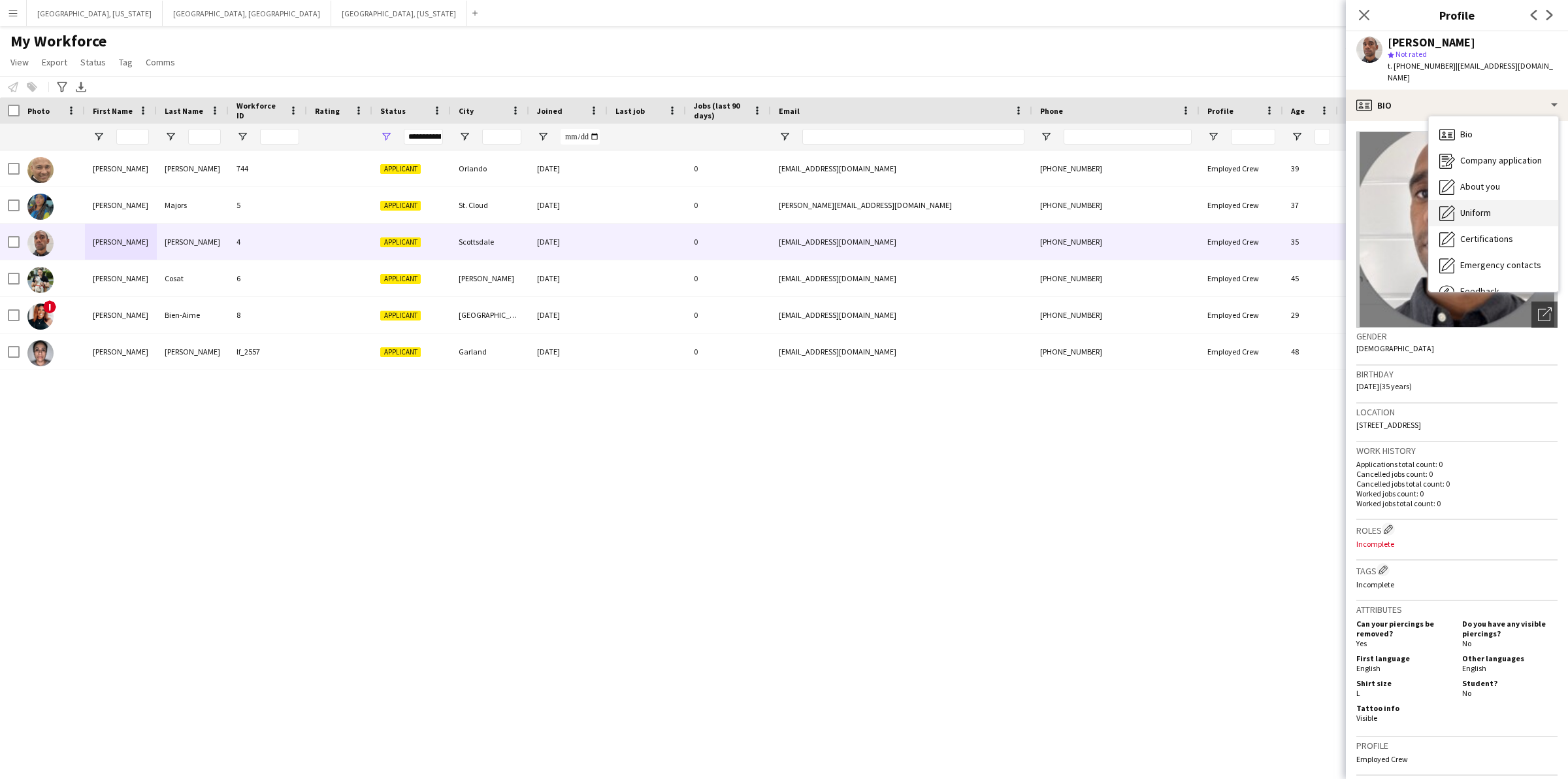
click at [1451, 205] on icon "Uniform" at bounding box center [1447, 213] width 16 height 16
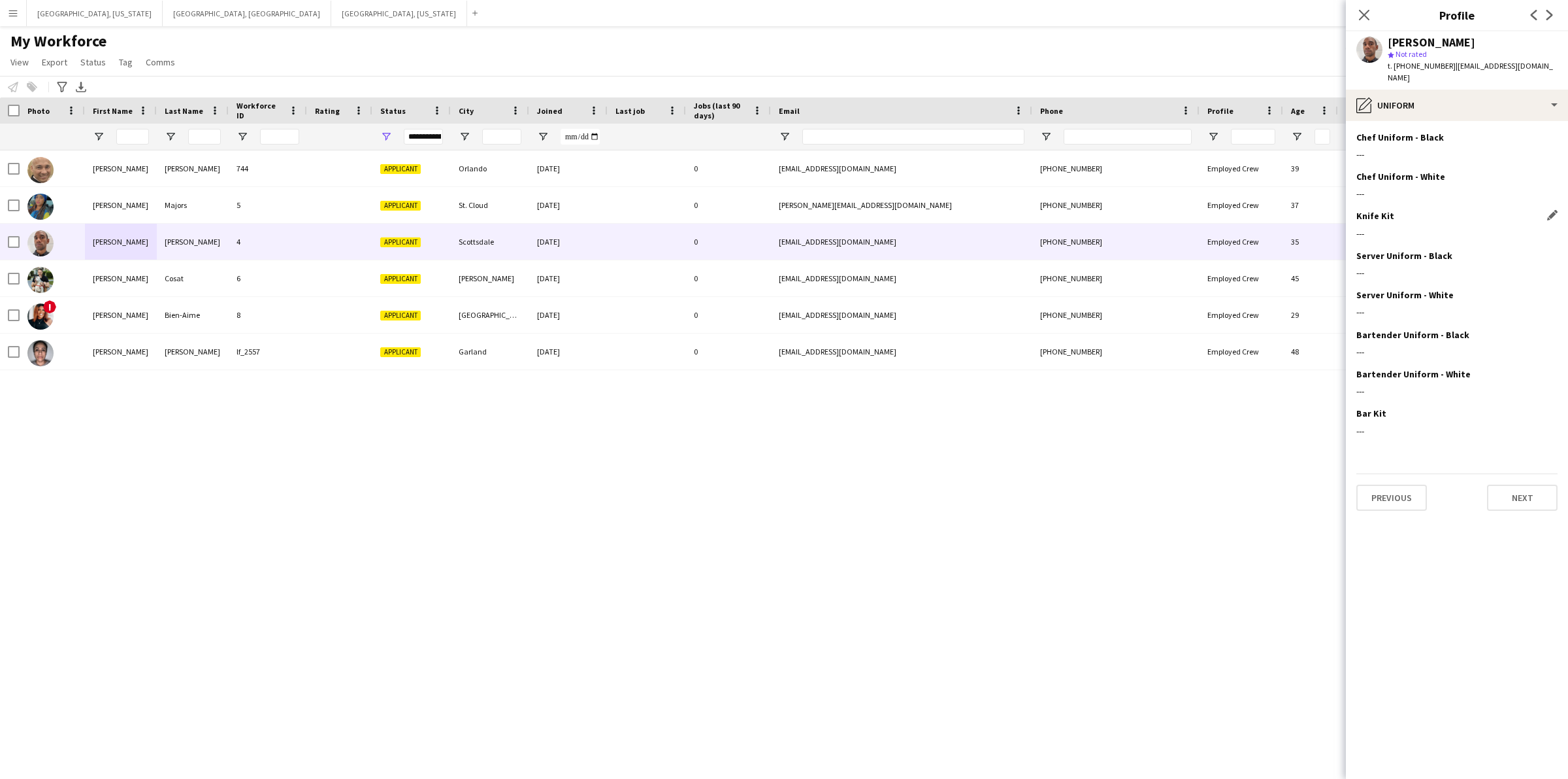
click at [1447, 227] on div "---" at bounding box center [1457, 233] width 201 height 12
click at [1425, 266] on div "---" at bounding box center [1457, 272] width 201 height 12
click at [1361, 11] on icon at bounding box center [1364, 15] width 13 height 13
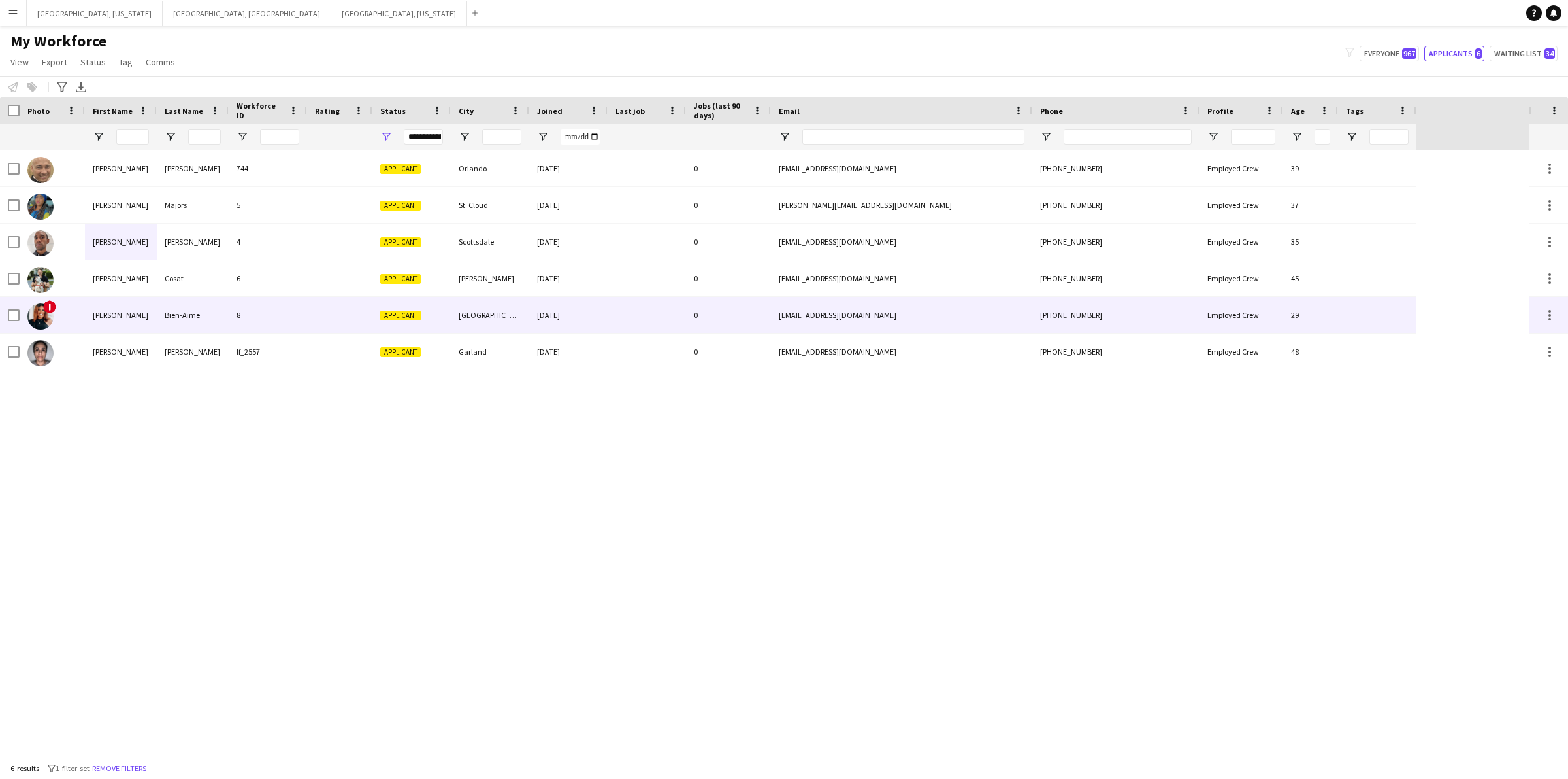
click at [158, 305] on div "Bien-Aime" at bounding box center [192, 315] width 71 height 36
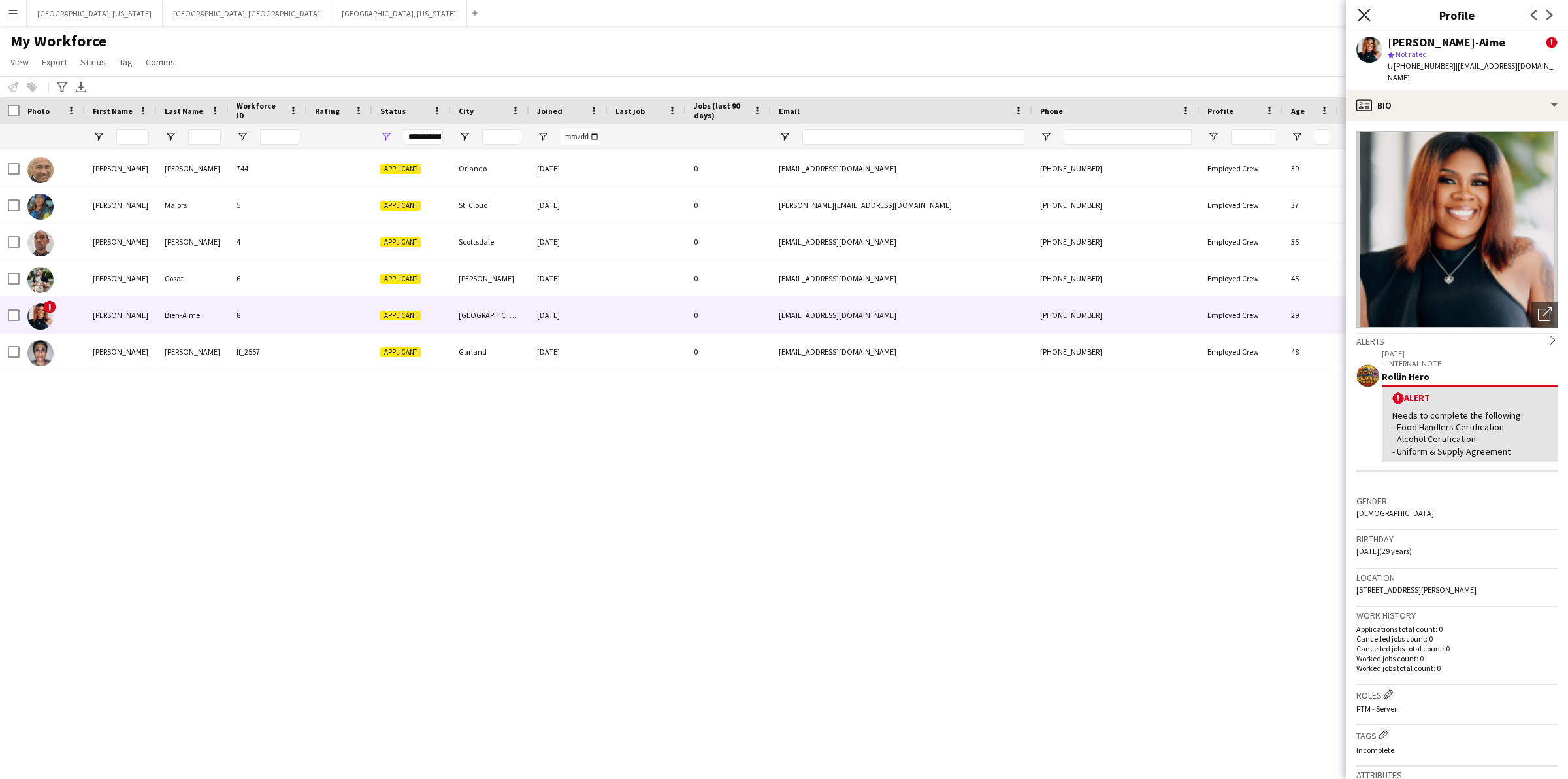
click at [1365, 13] on icon "Close pop-in" at bounding box center [1364, 15] width 13 height 13
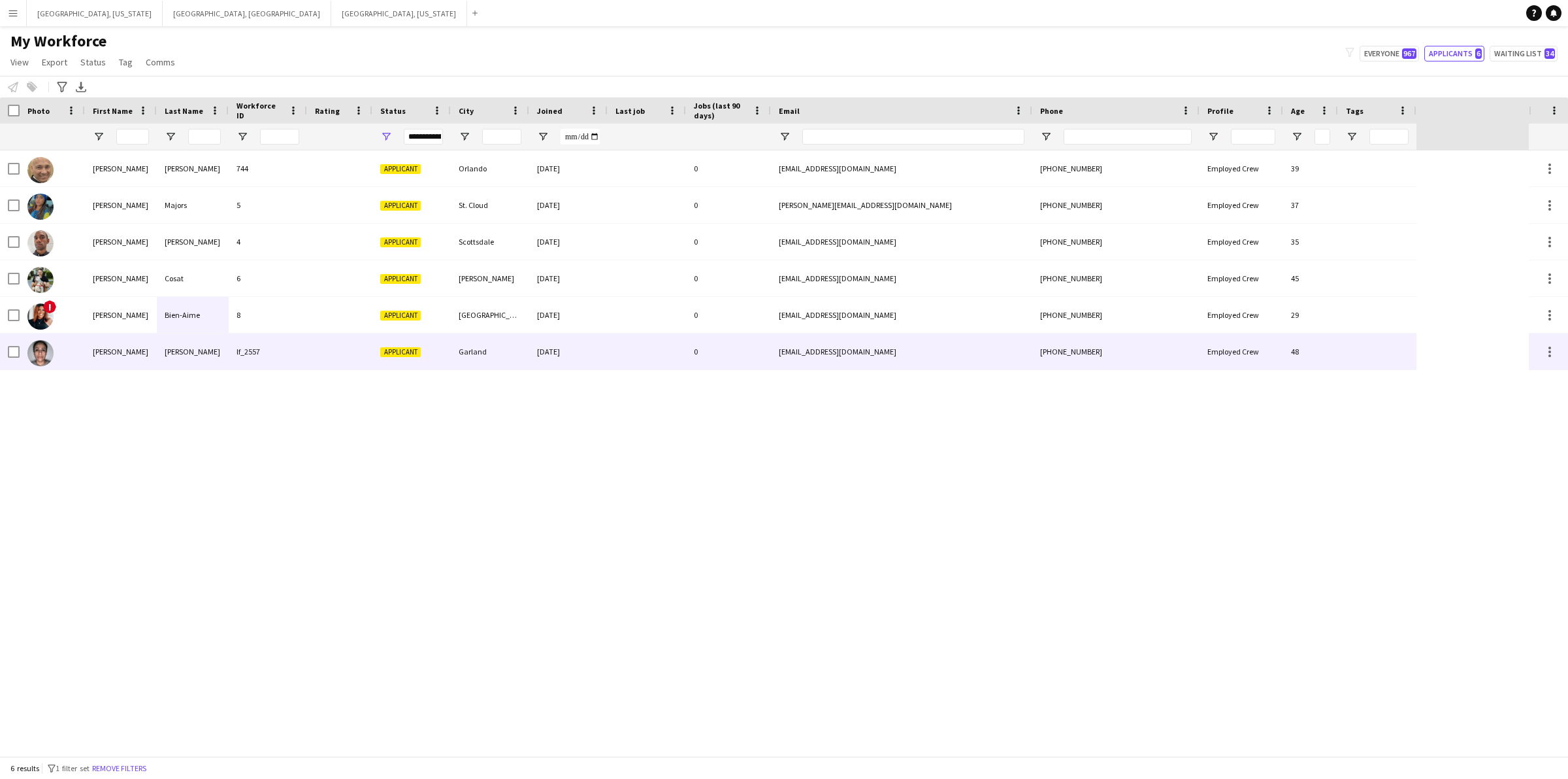
click at [173, 361] on div "[PERSON_NAME]" at bounding box center [192, 351] width 71 height 36
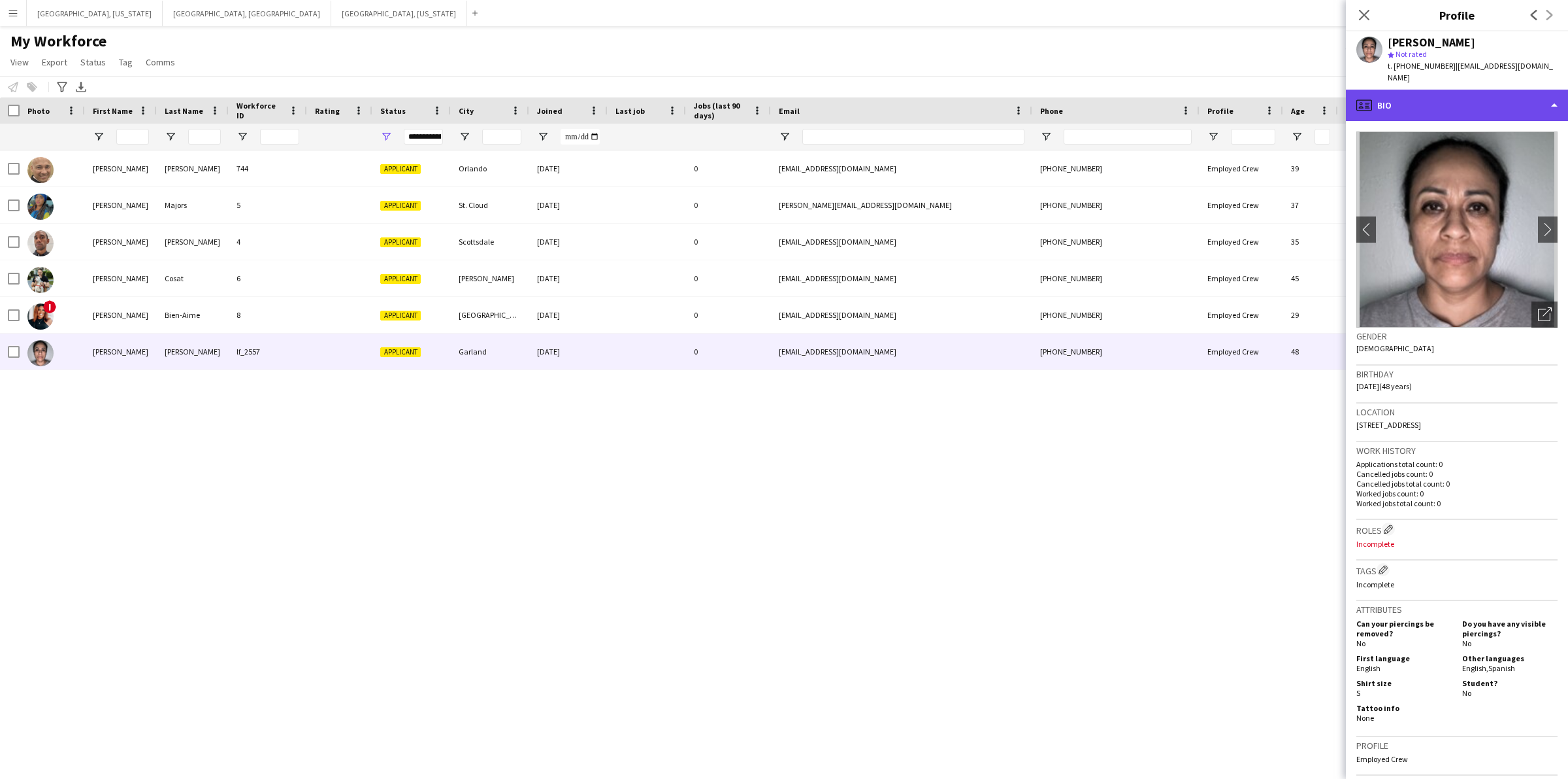
click at [1550, 90] on div "profile Bio" at bounding box center [1456, 105] width 222 height 31
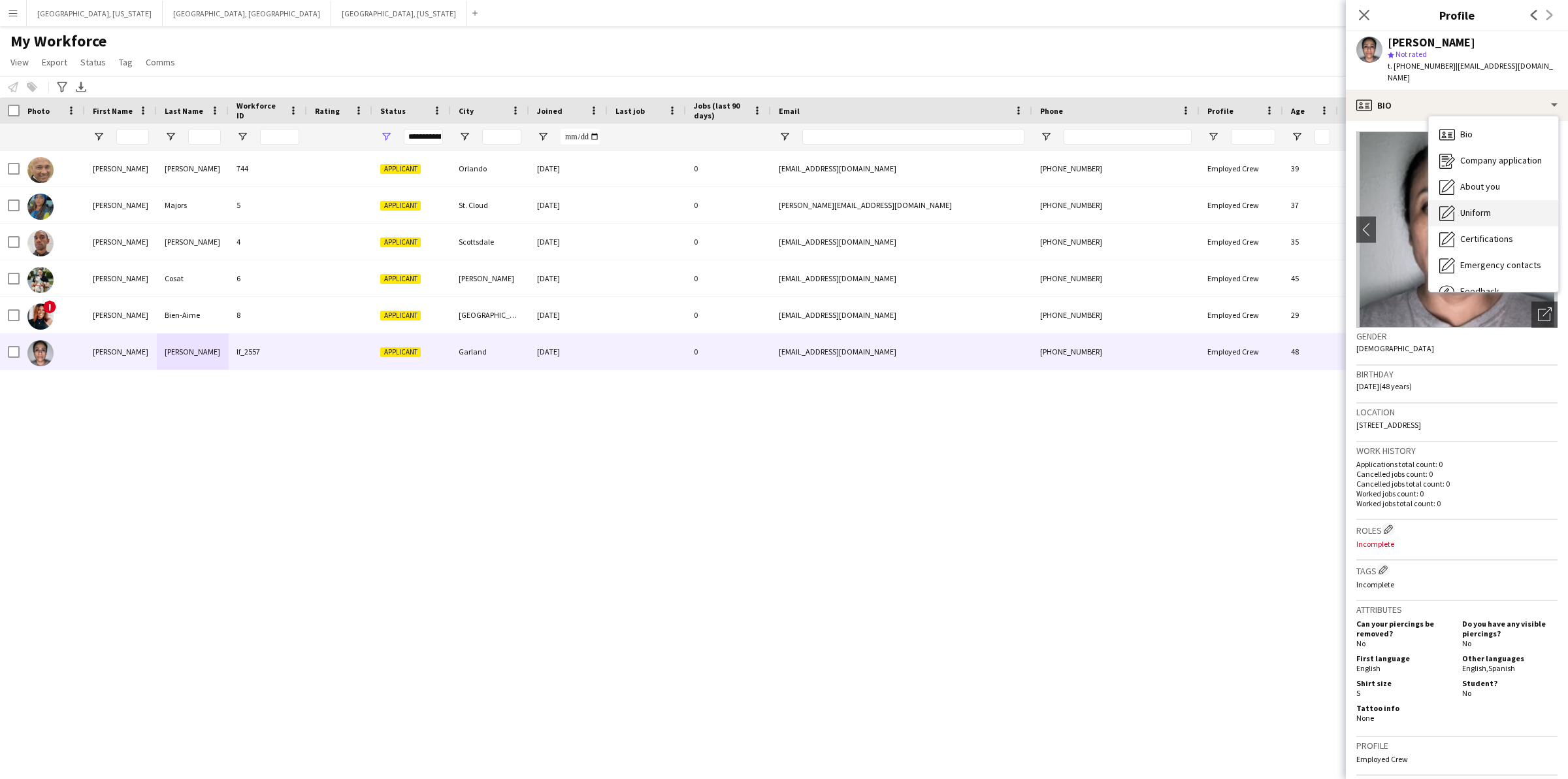
click at [1488, 207] on span "Uniform" at bounding box center [1475, 212] width 31 height 12
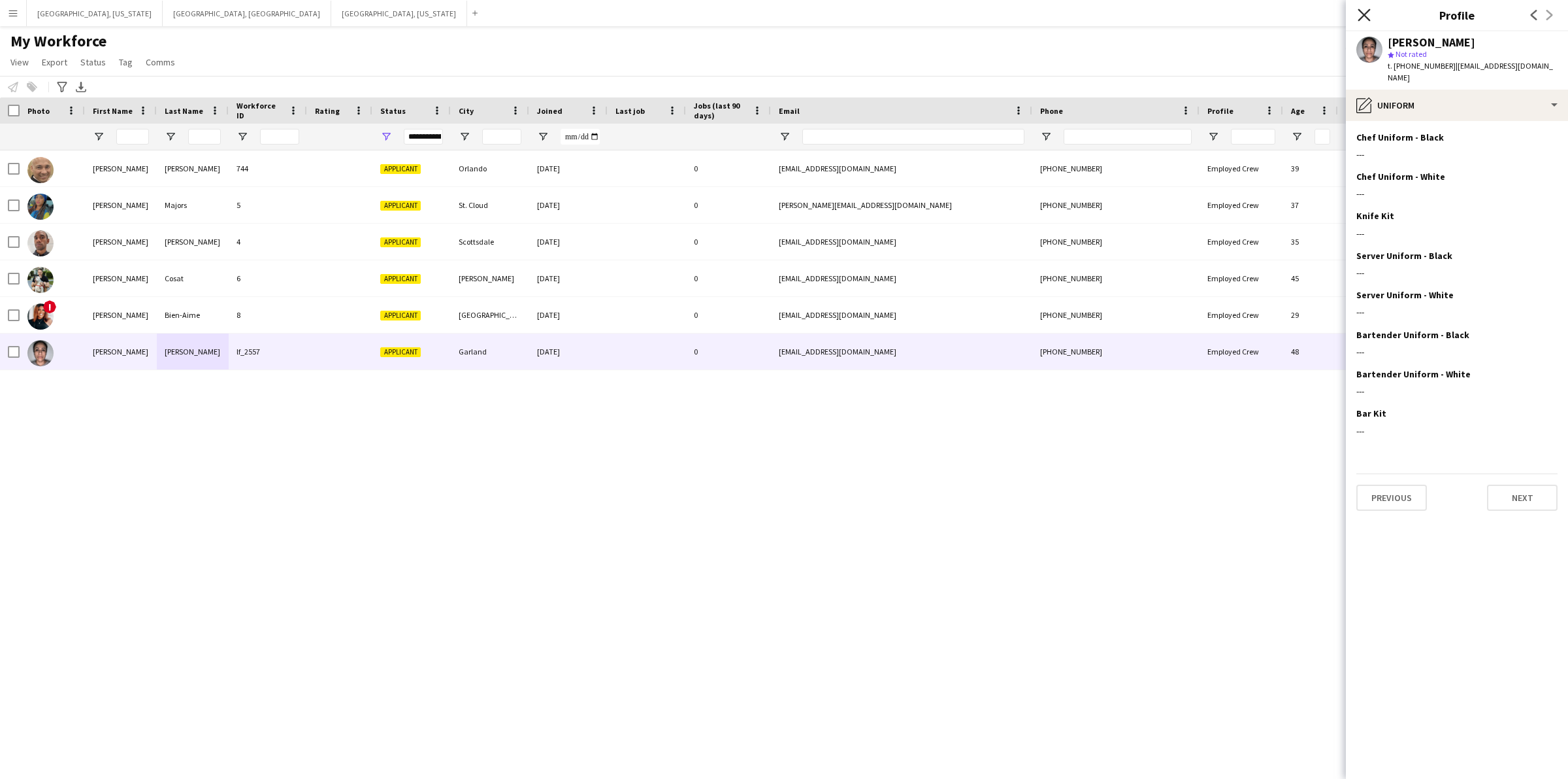
click at [1367, 13] on icon "Close pop-in" at bounding box center [1364, 15] width 13 height 13
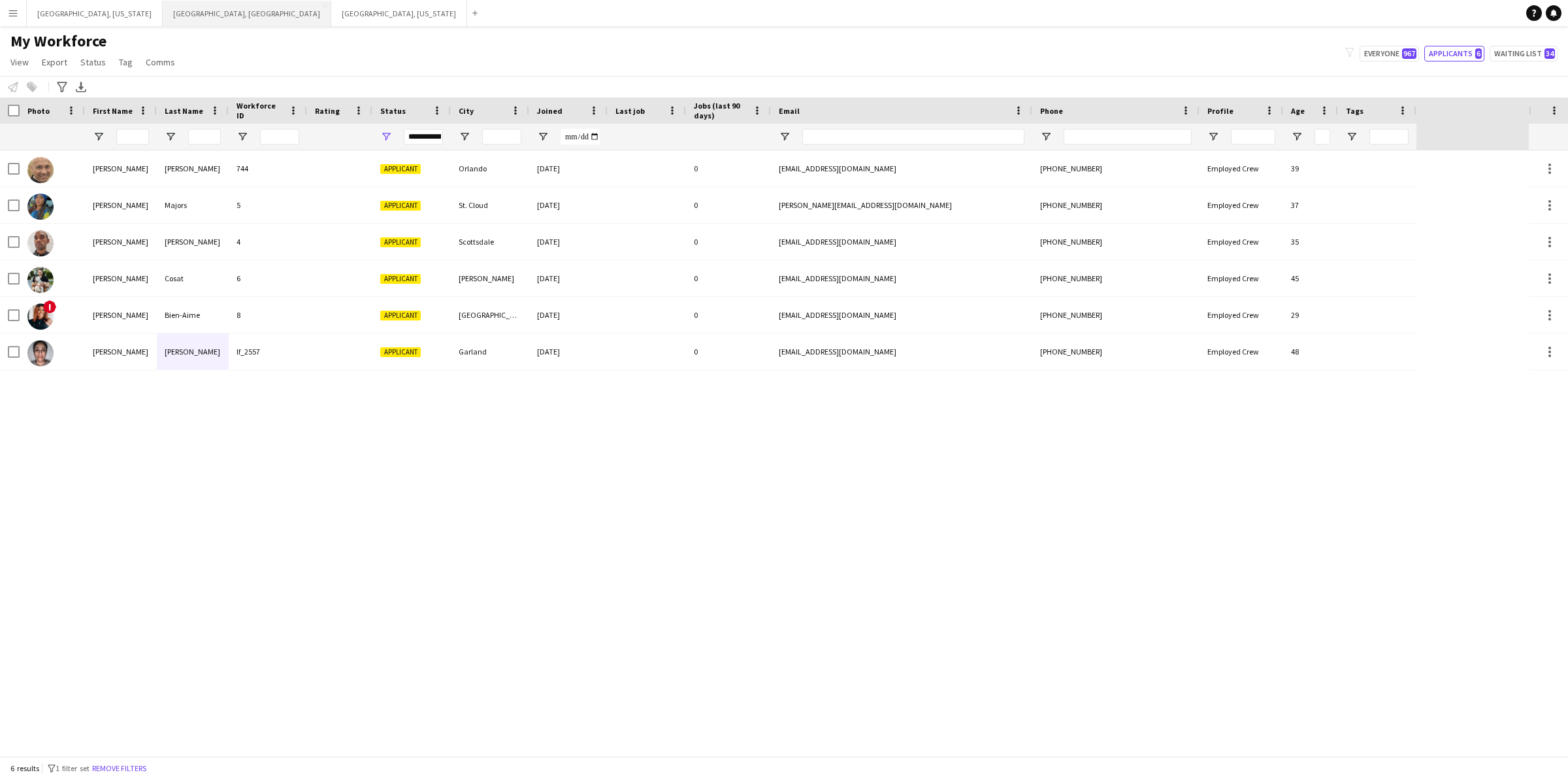
click at [163, 13] on button "[GEOGRAPHIC_DATA], [GEOGRAPHIC_DATA] Close" at bounding box center [247, 13] width 169 height 25
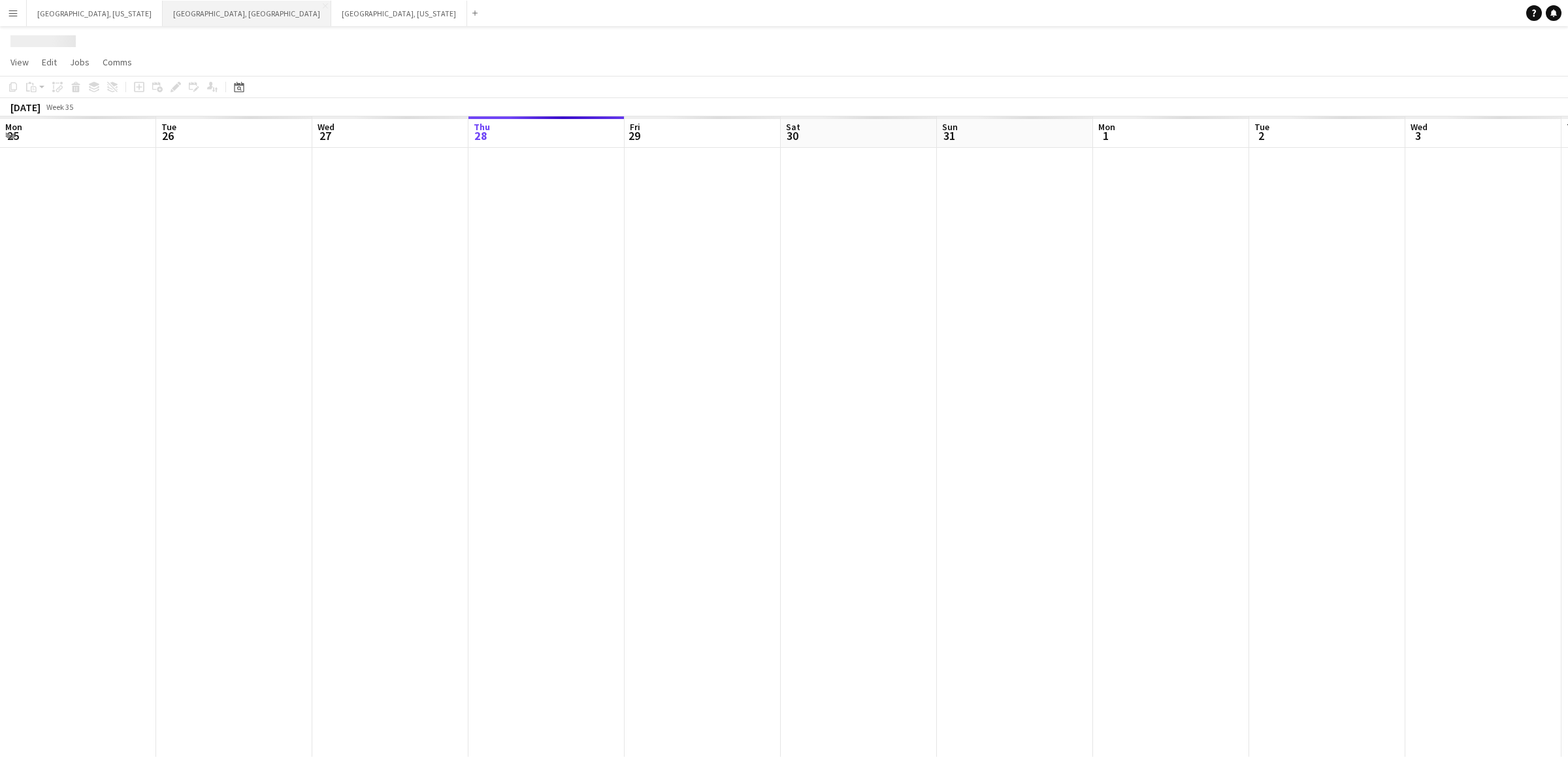
scroll to position [0, 312]
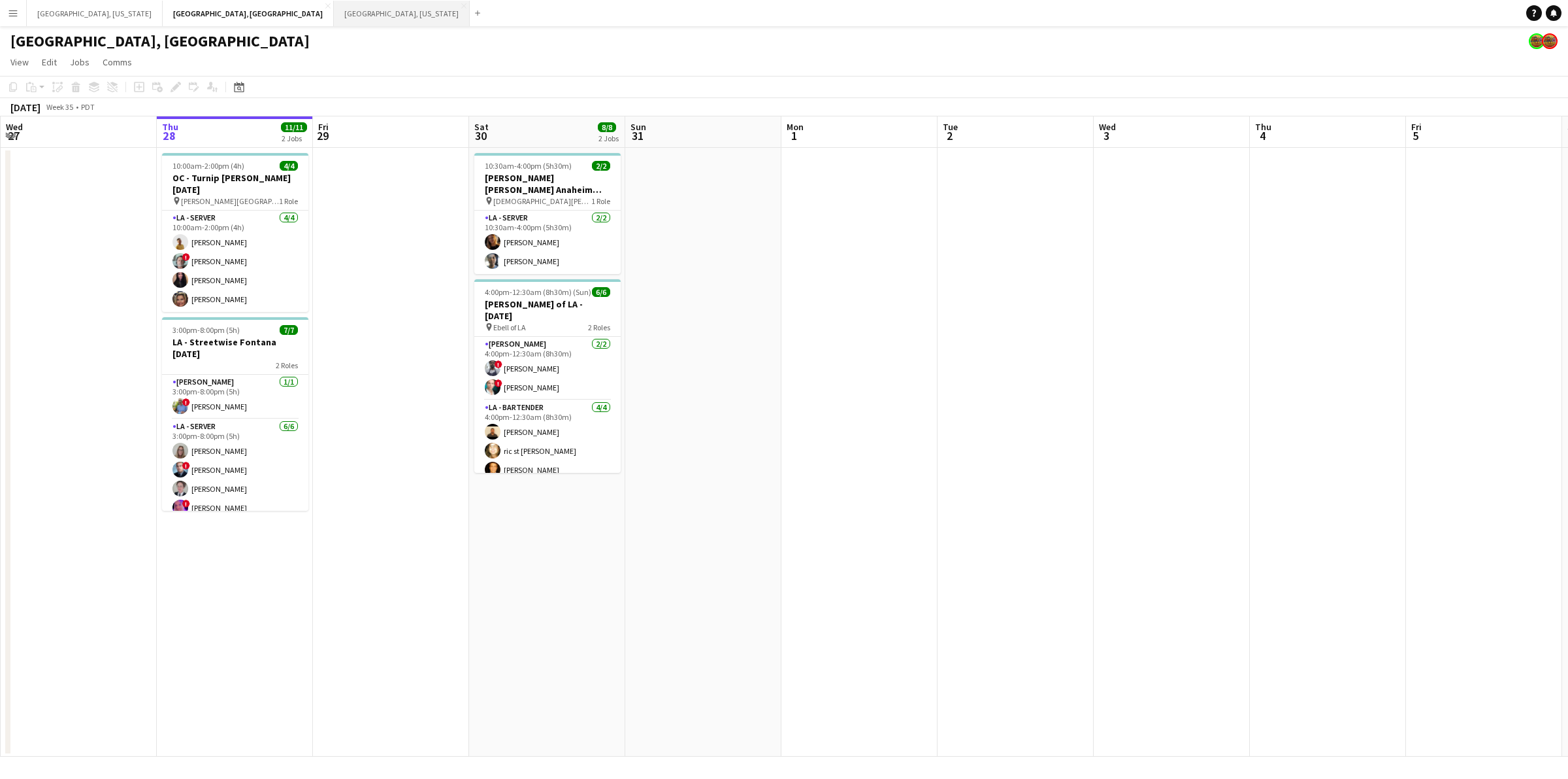
click at [334, 21] on button "[GEOGRAPHIC_DATA], [US_STATE] Close" at bounding box center [401, 13] width 136 height 25
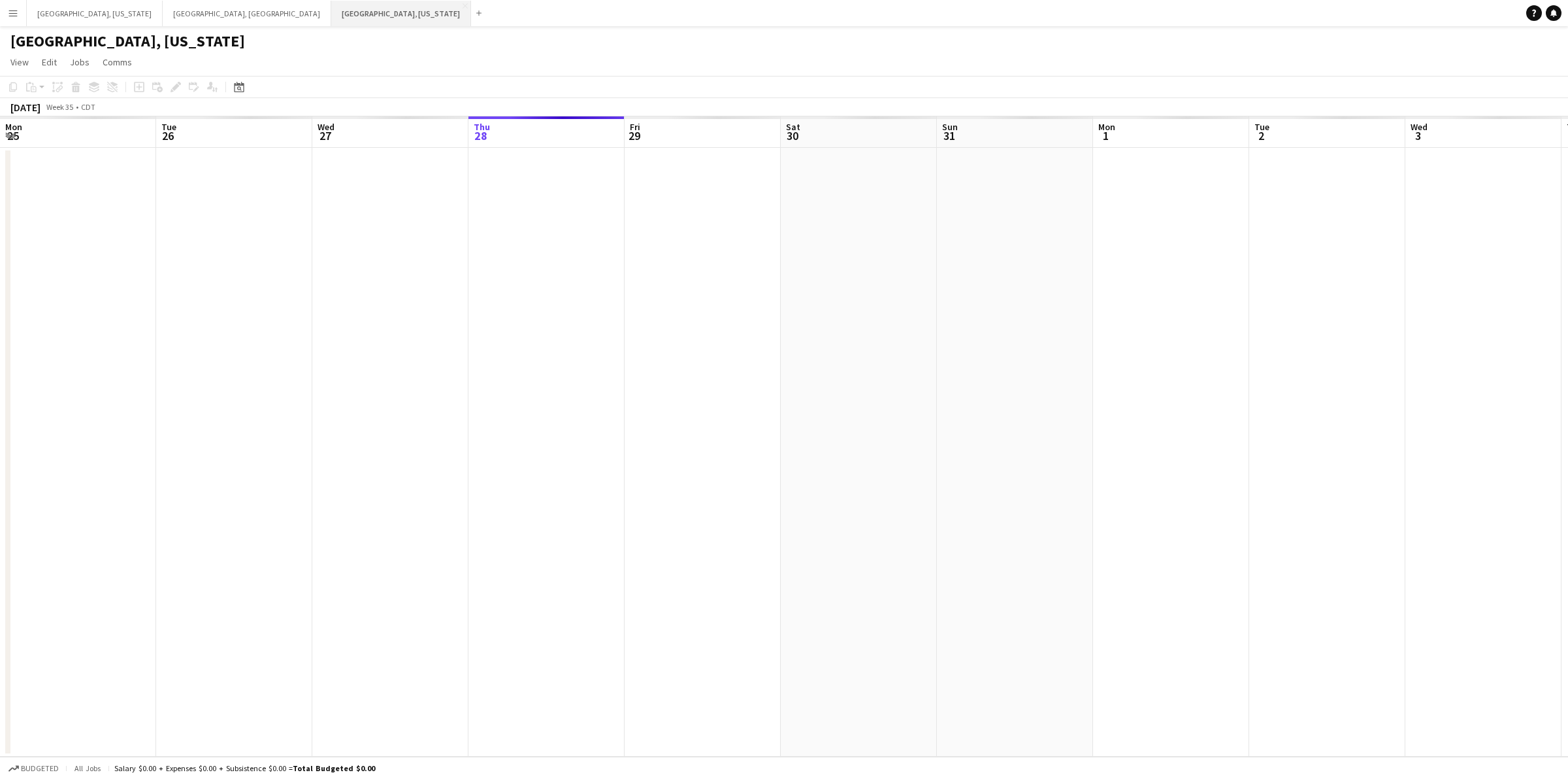
scroll to position [0, 312]
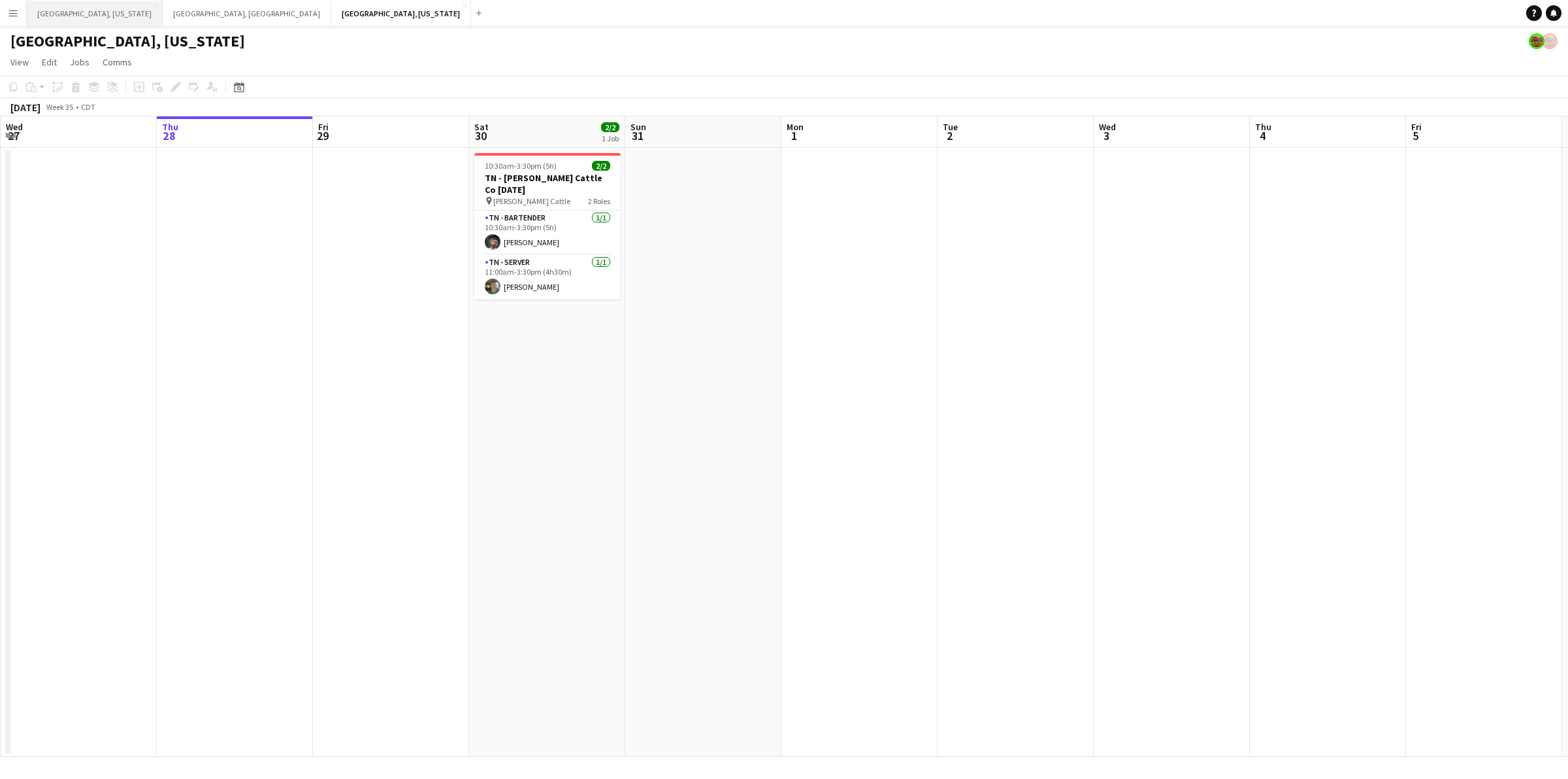
click at [27, 10] on button "[GEOGRAPHIC_DATA], [US_STATE] Close" at bounding box center [94, 13] width 136 height 25
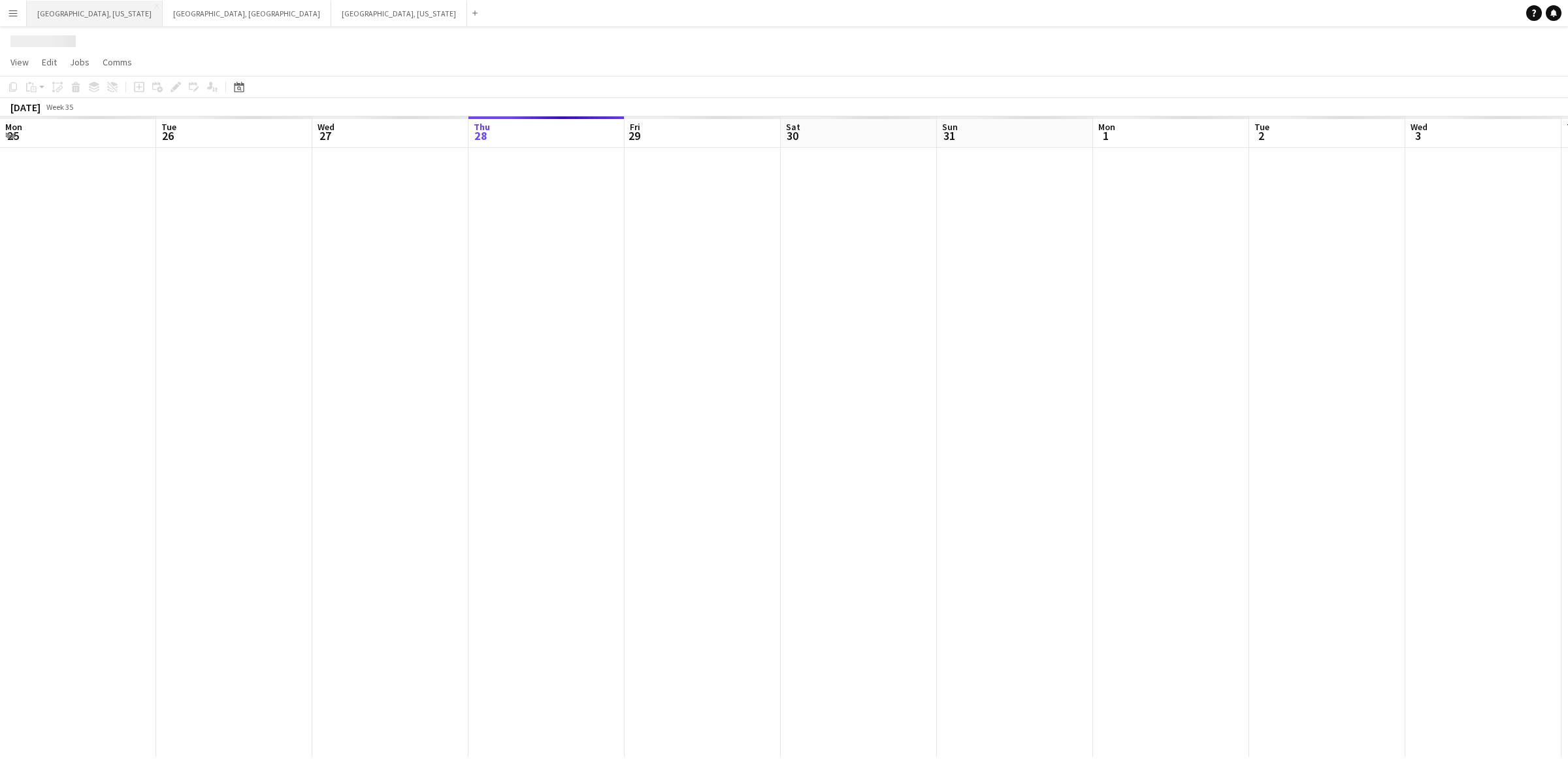
scroll to position [0, 312]
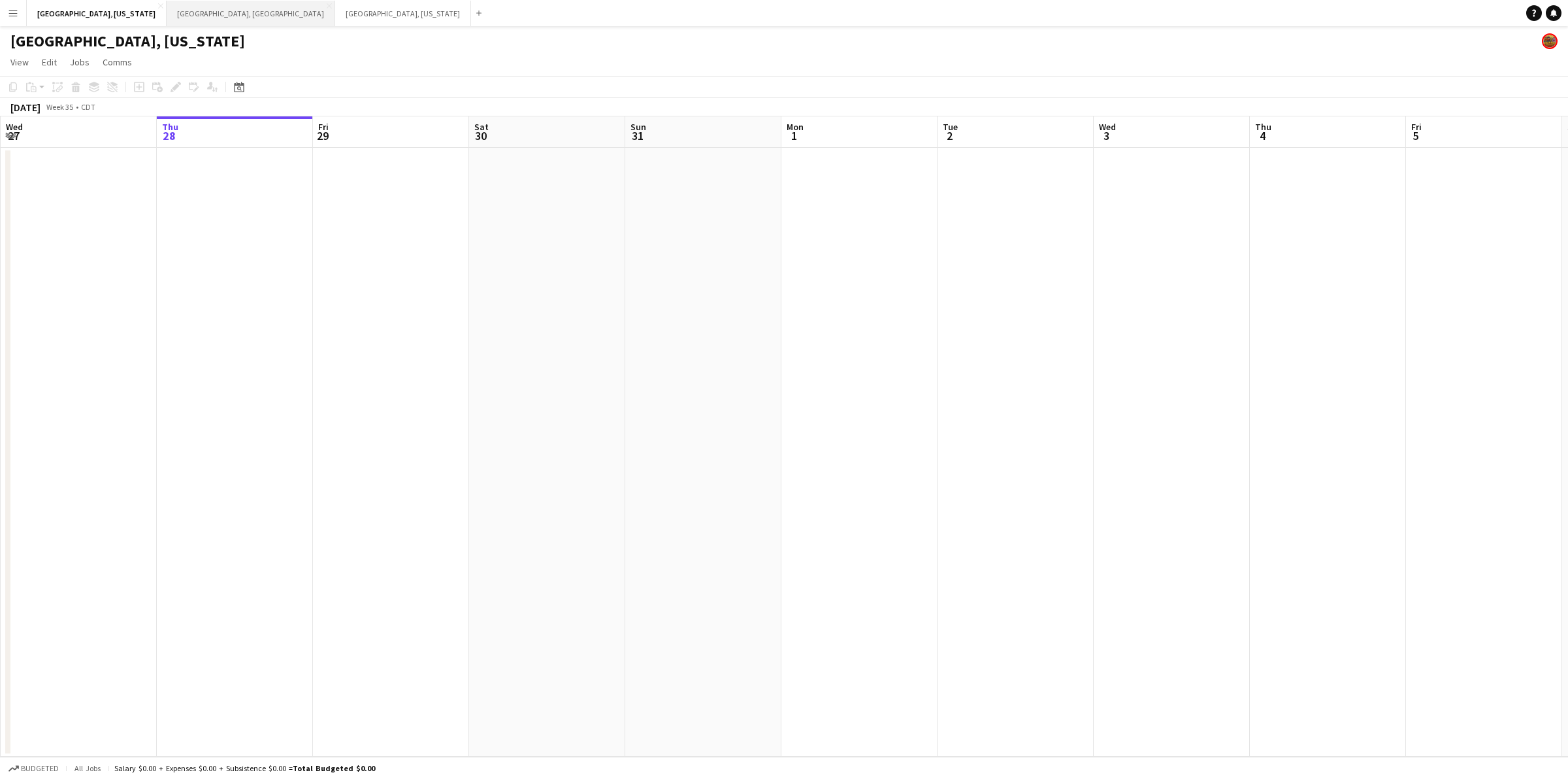
click at [167, 5] on button "[GEOGRAPHIC_DATA], [GEOGRAPHIC_DATA] Close" at bounding box center [251, 13] width 169 height 25
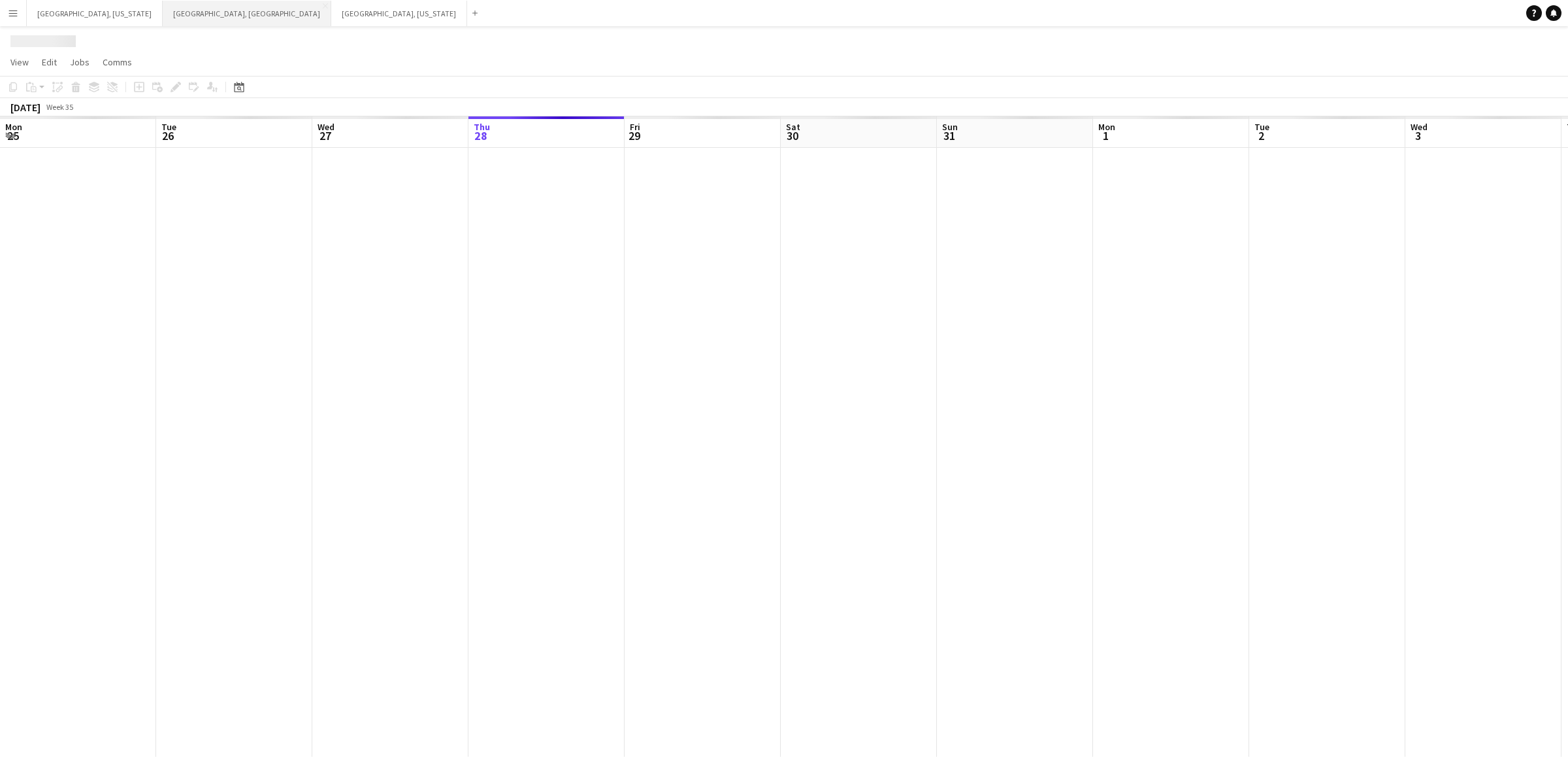
scroll to position [0, 312]
